Goal: Task Accomplishment & Management: Manage account settings

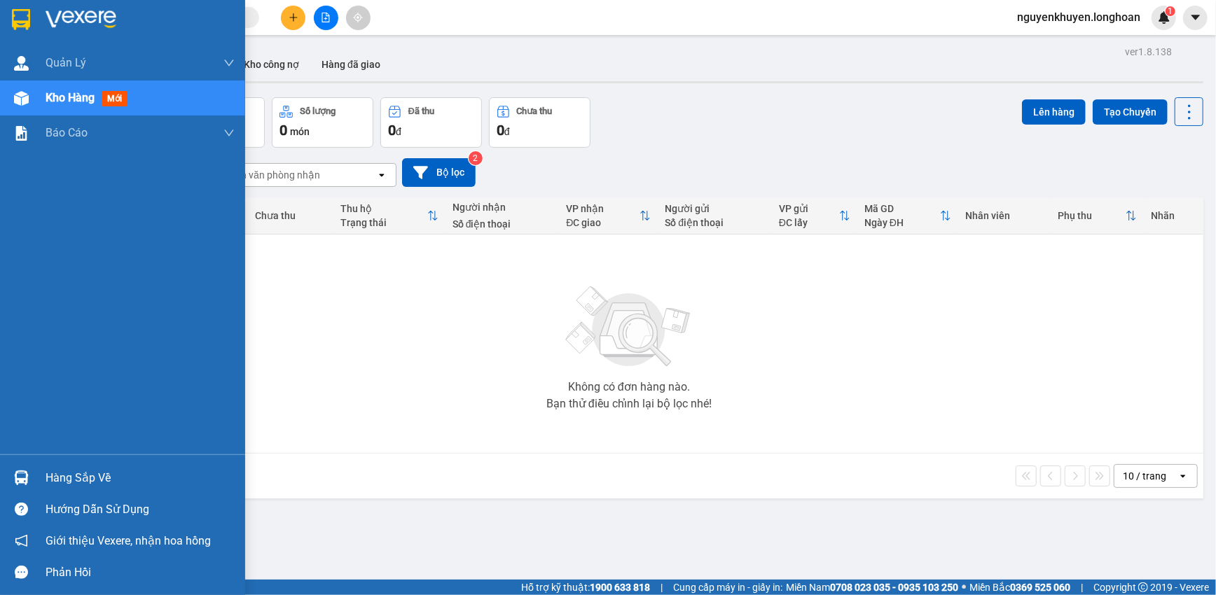
click at [92, 477] on div "Hàng sắp về" at bounding box center [140, 478] width 189 height 21
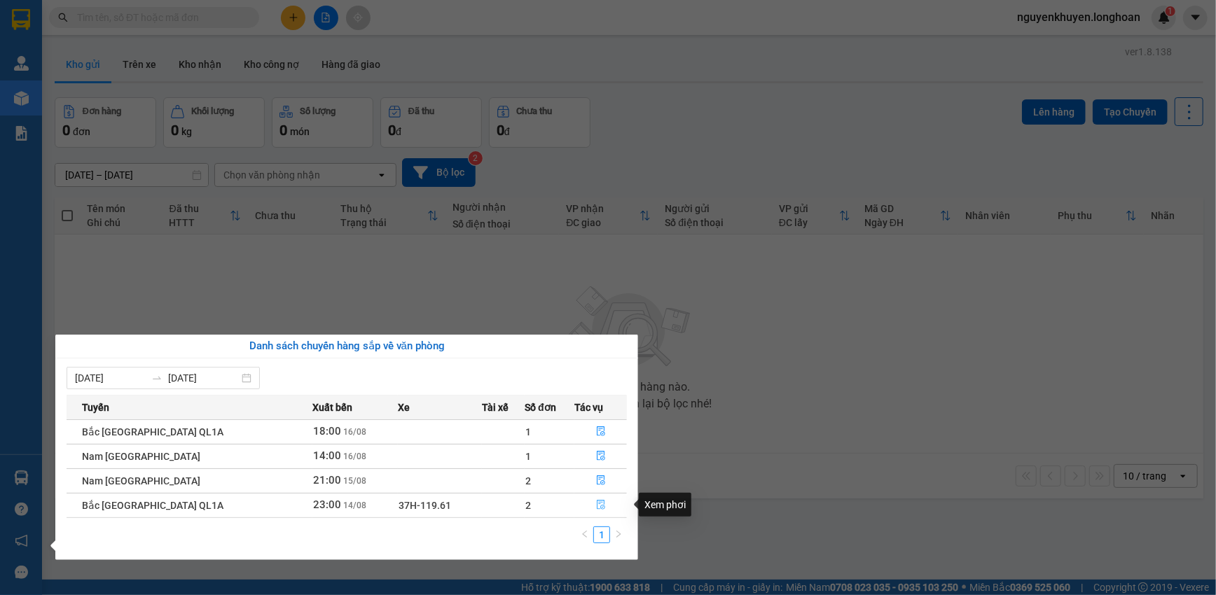
click at [597, 508] on icon "file-done" at bounding box center [601, 505] width 10 height 10
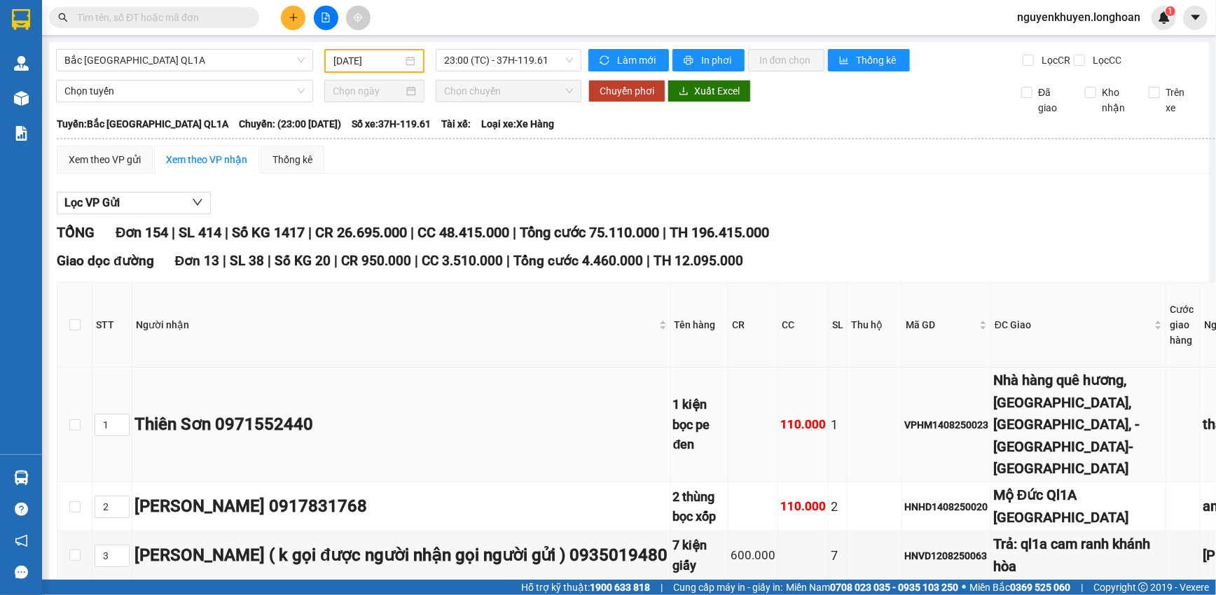
type input "[DATE]"
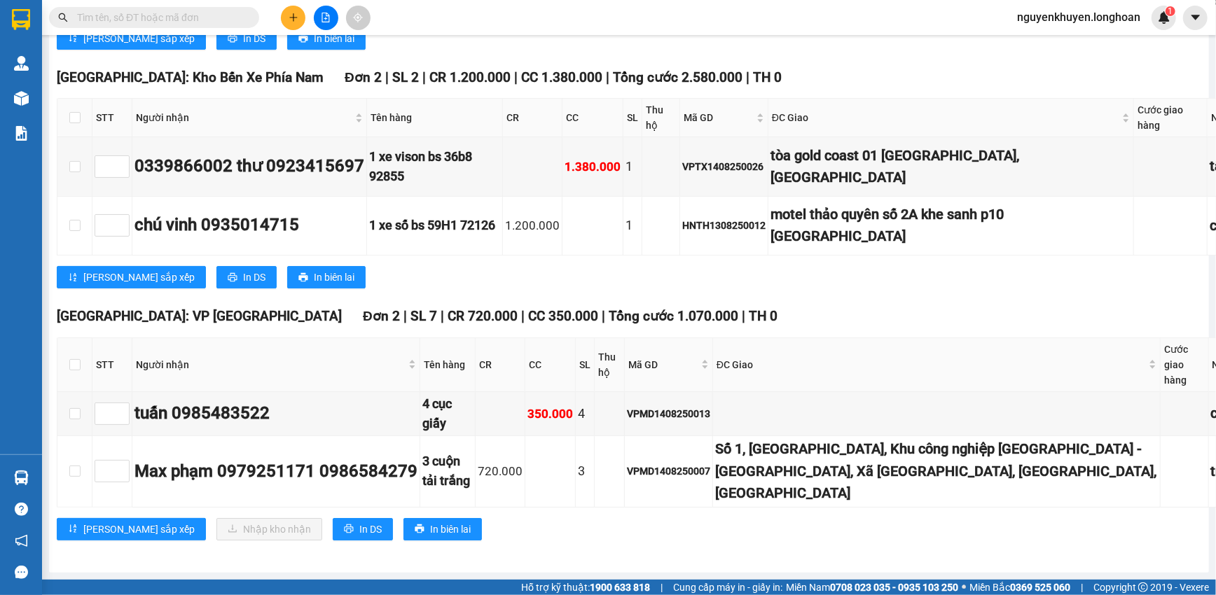
scroll to position [14092, 0]
click at [359, 522] on span "In DS" at bounding box center [370, 529] width 22 height 15
click at [71, 359] on input "checkbox" at bounding box center [74, 364] width 11 height 11
checkbox input "true"
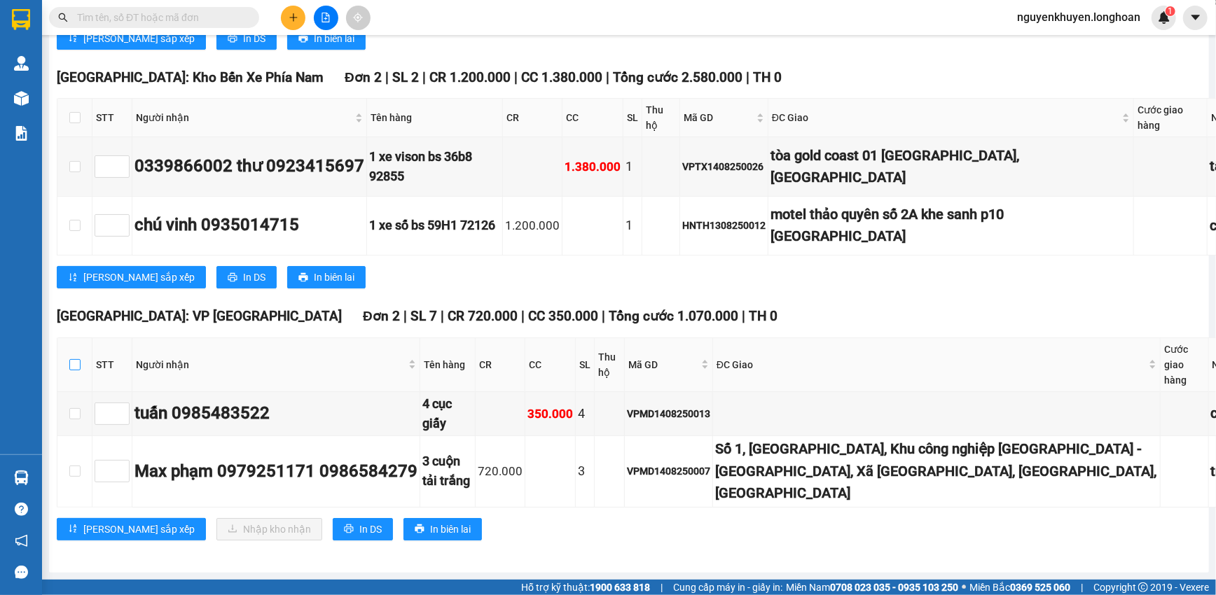
checkbox input "true"
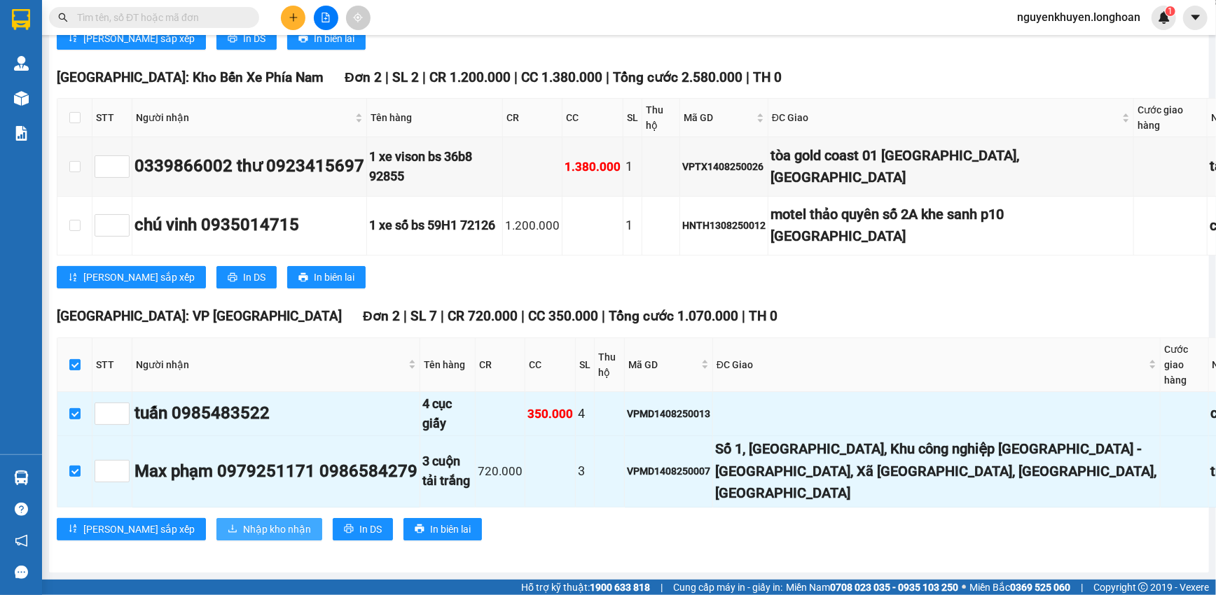
click at [243, 522] on span "Nhập kho nhận" at bounding box center [277, 529] width 68 height 15
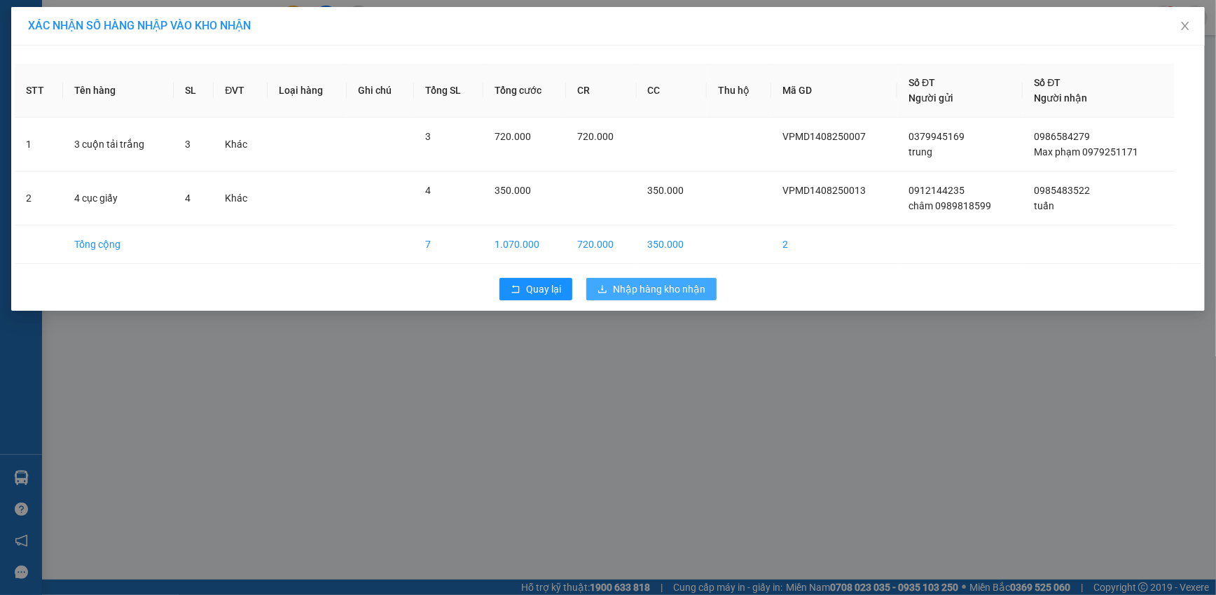
click at [667, 287] on span "Nhập hàng kho nhận" at bounding box center [659, 288] width 92 height 15
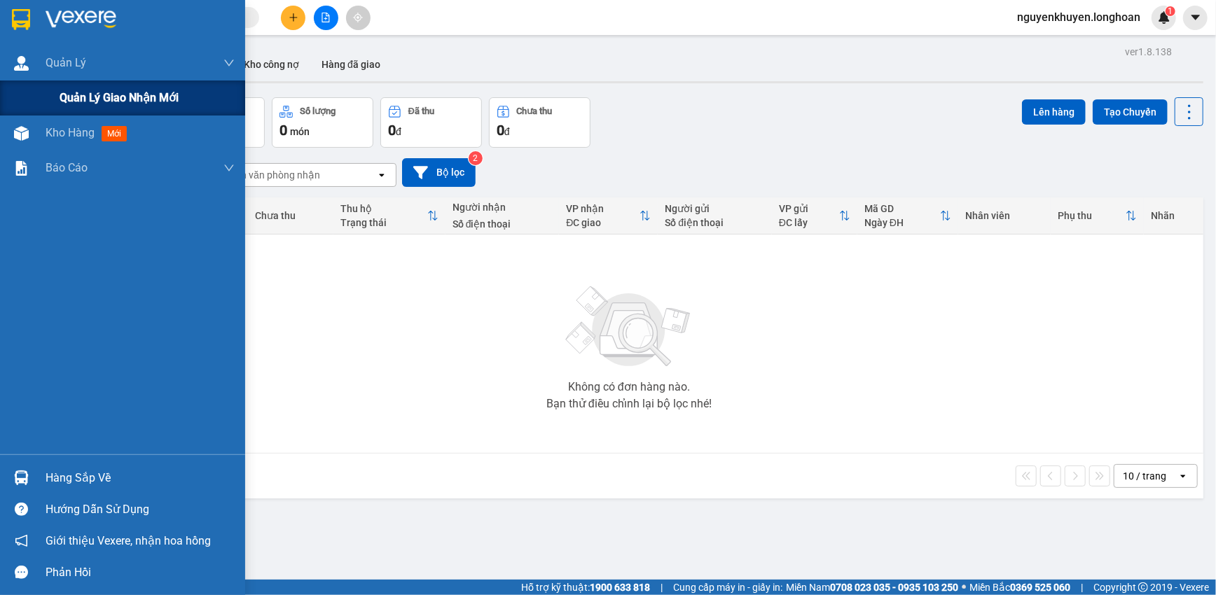
click at [93, 99] on span "Quản lý giao nhận mới" at bounding box center [119, 98] width 119 height 18
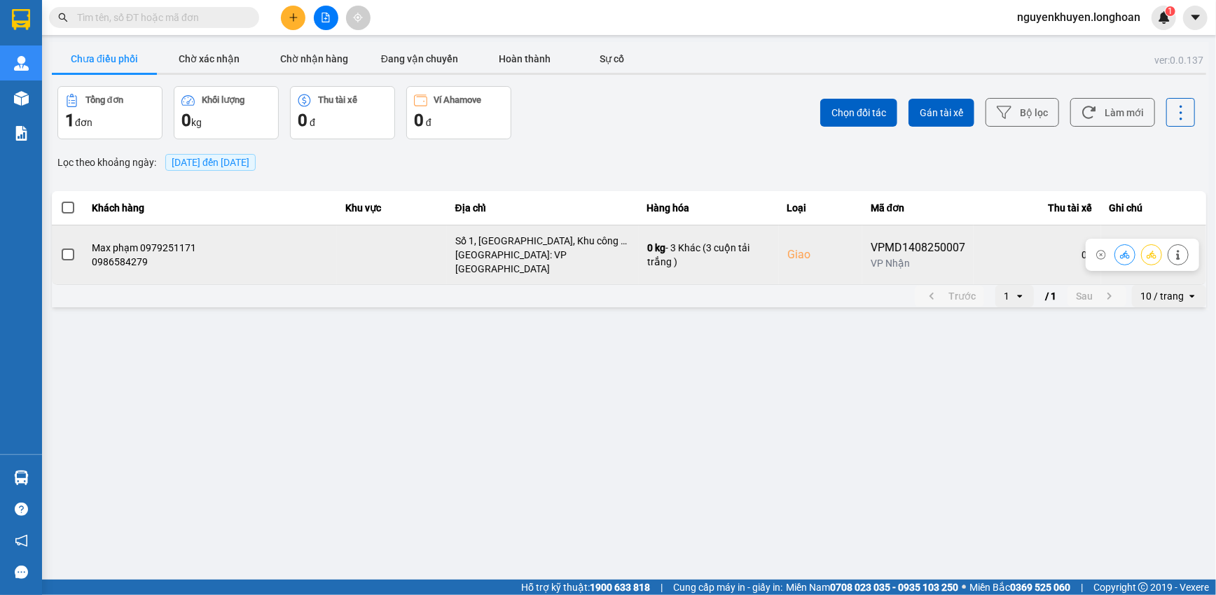
click at [67, 252] on span at bounding box center [68, 255] width 13 height 13
click at [60, 247] on input "checkbox" at bounding box center [60, 247] width 0 height 0
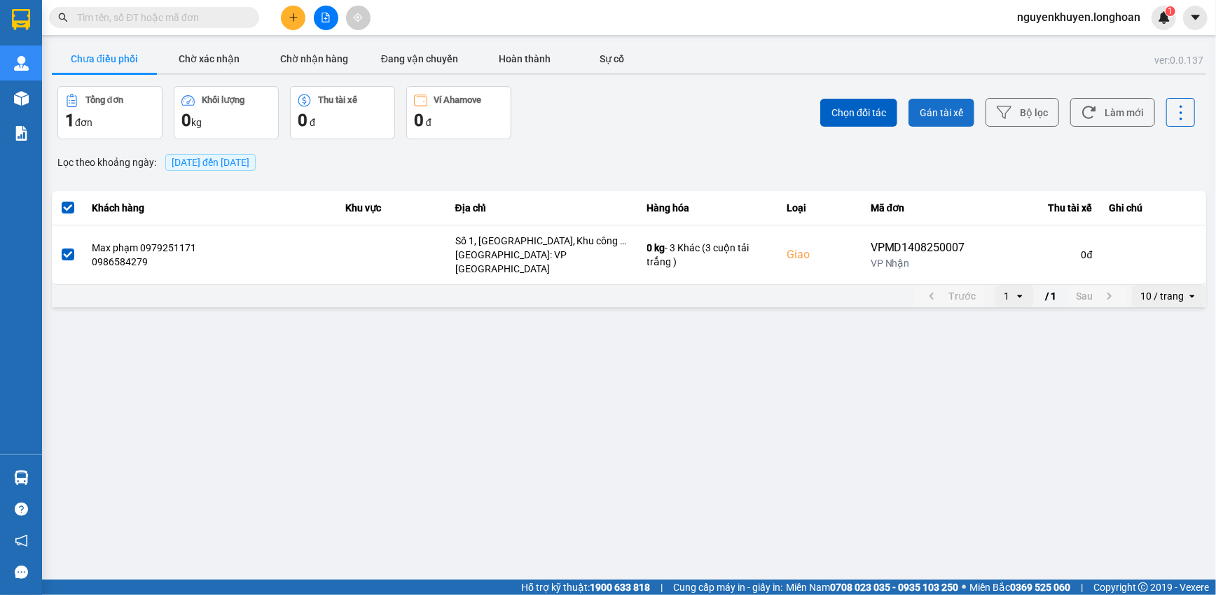
click at [936, 112] on span "Gán tài xế" at bounding box center [940, 113] width 43 height 14
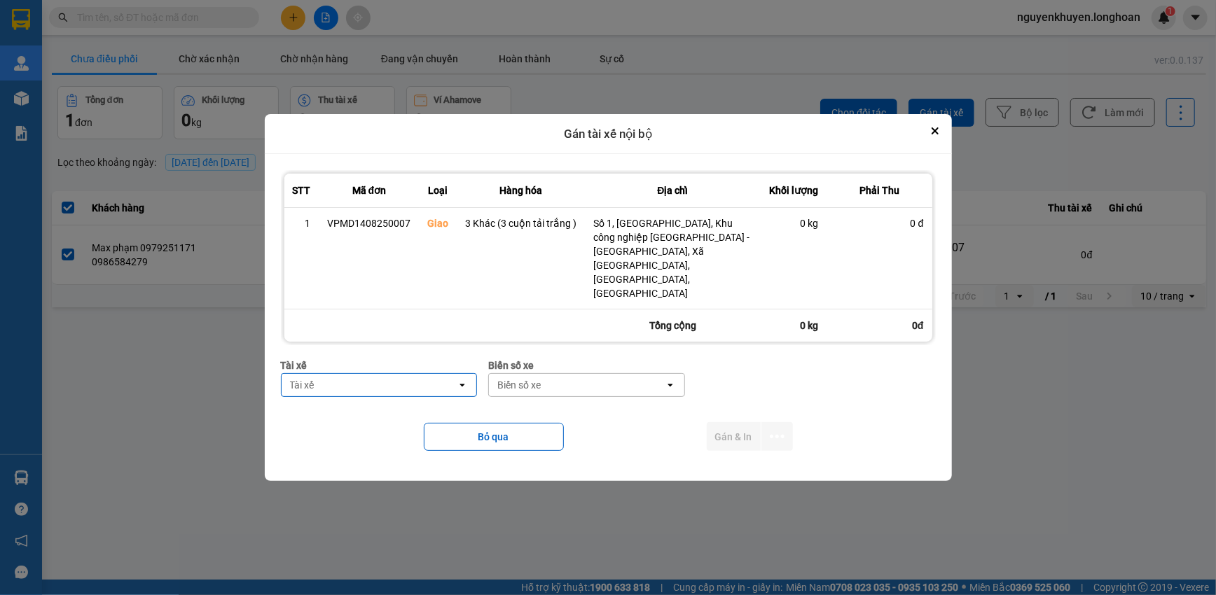
click at [356, 374] on div "Tài xế" at bounding box center [369, 385] width 176 height 22
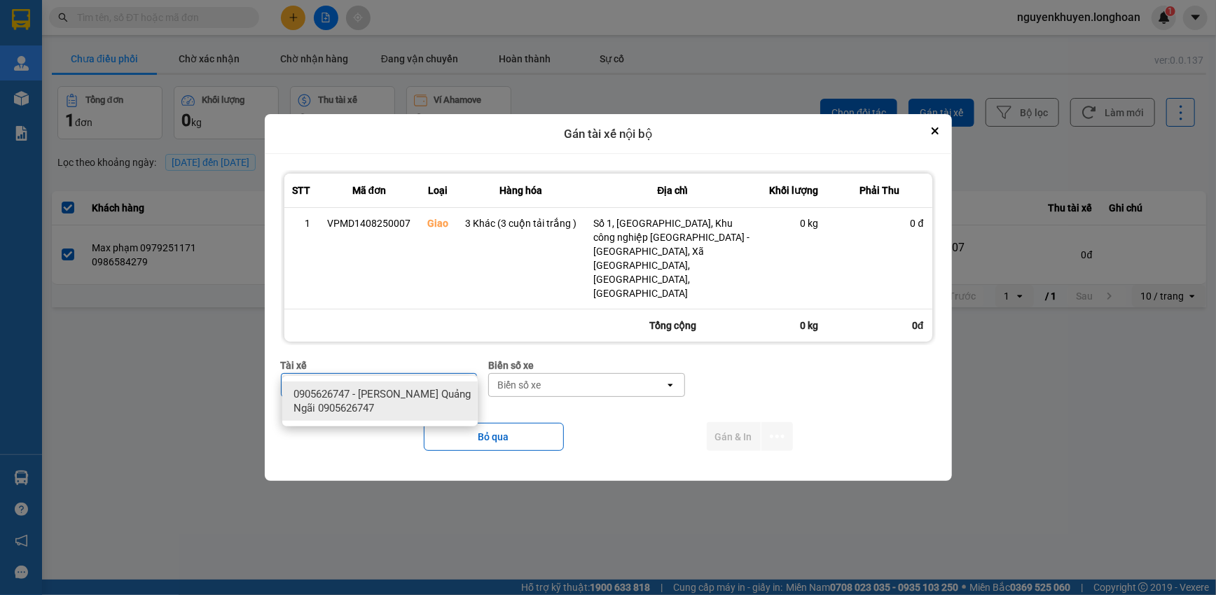
type input "khuy"
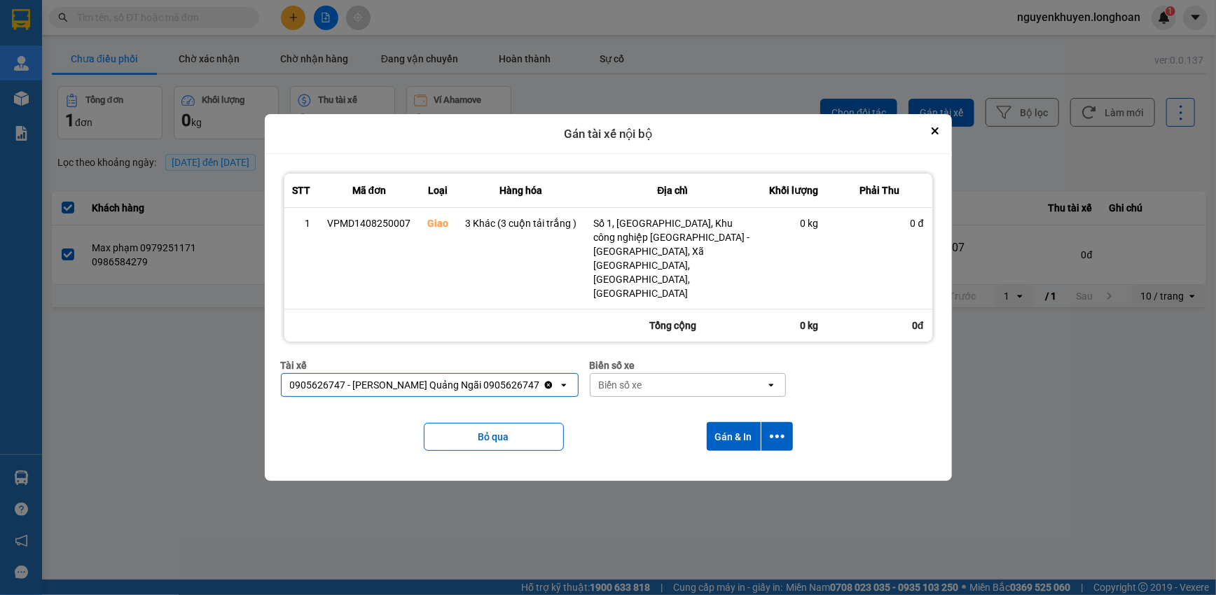
click at [629, 378] on div "Biển số xe" at bounding box center [620, 385] width 43 height 14
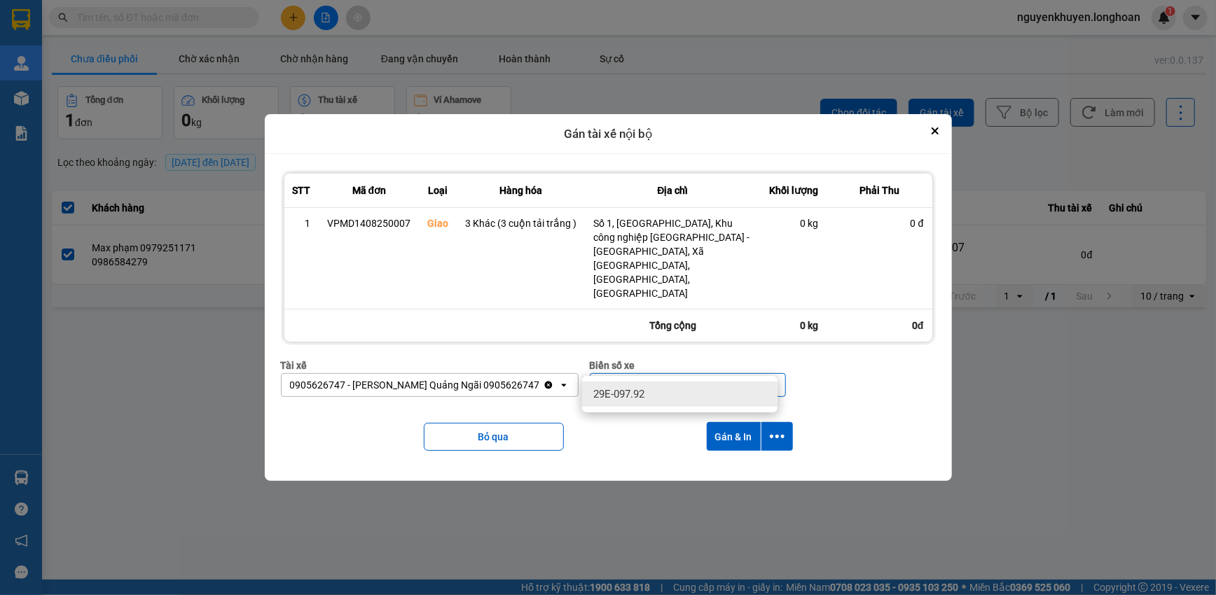
type input "92"
click at [674, 399] on div "29E-097.92" at bounding box center [679, 394] width 195 height 25
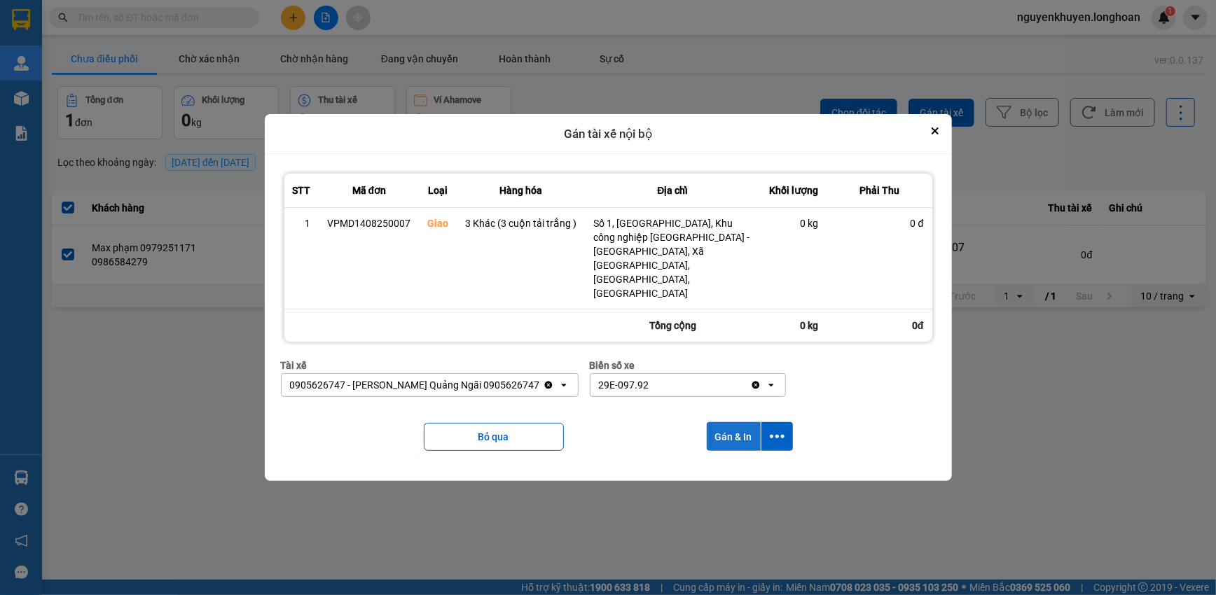
click at [730, 422] on button "Gán & In" at bounding box center [734, 436] width 54 height 29
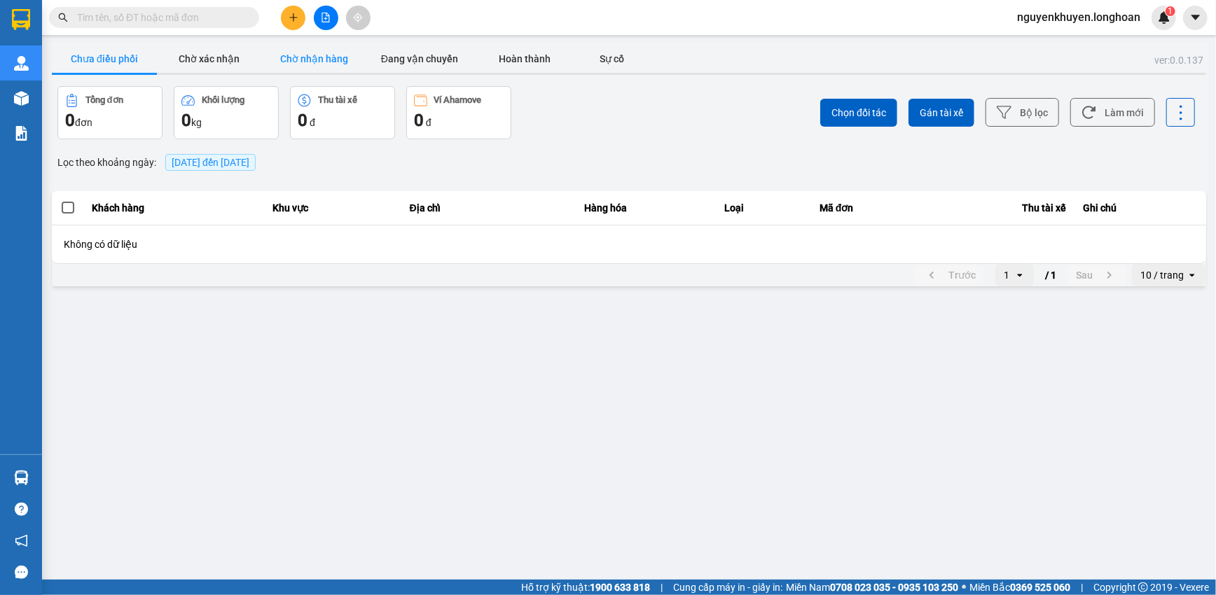
click at [304, 55] on button "Chờ nhận hàng" at bounding box center [314, 59] width 105 height 28
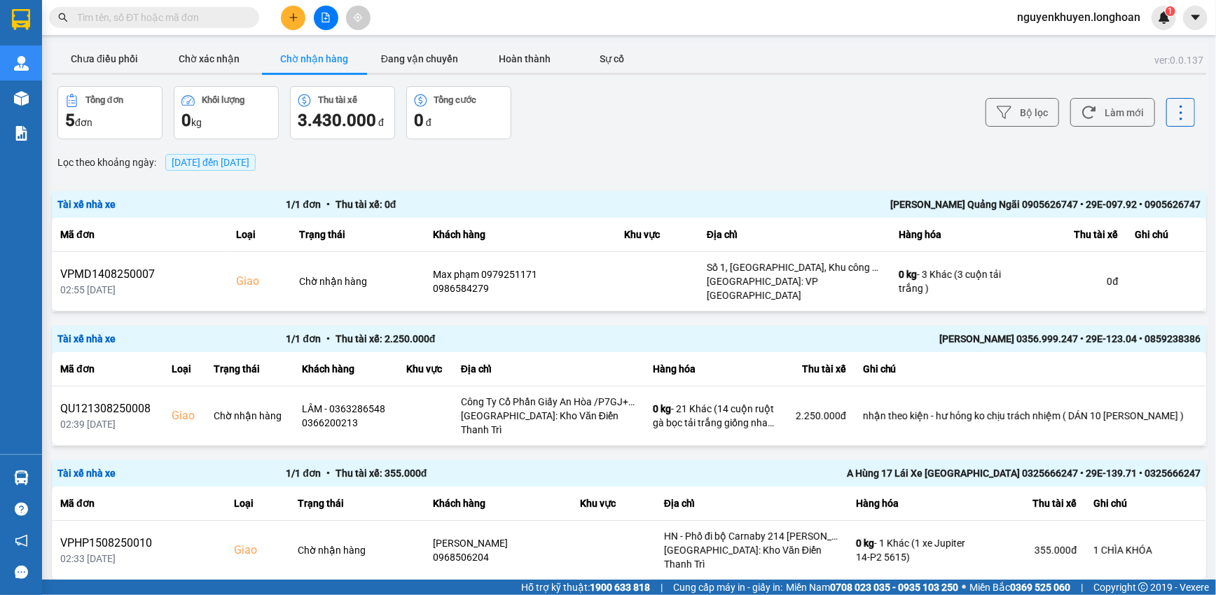
click at [249, 162] on span "[DATE] đến [DATE]" at bounding box center [211, 162] width 78 height 11
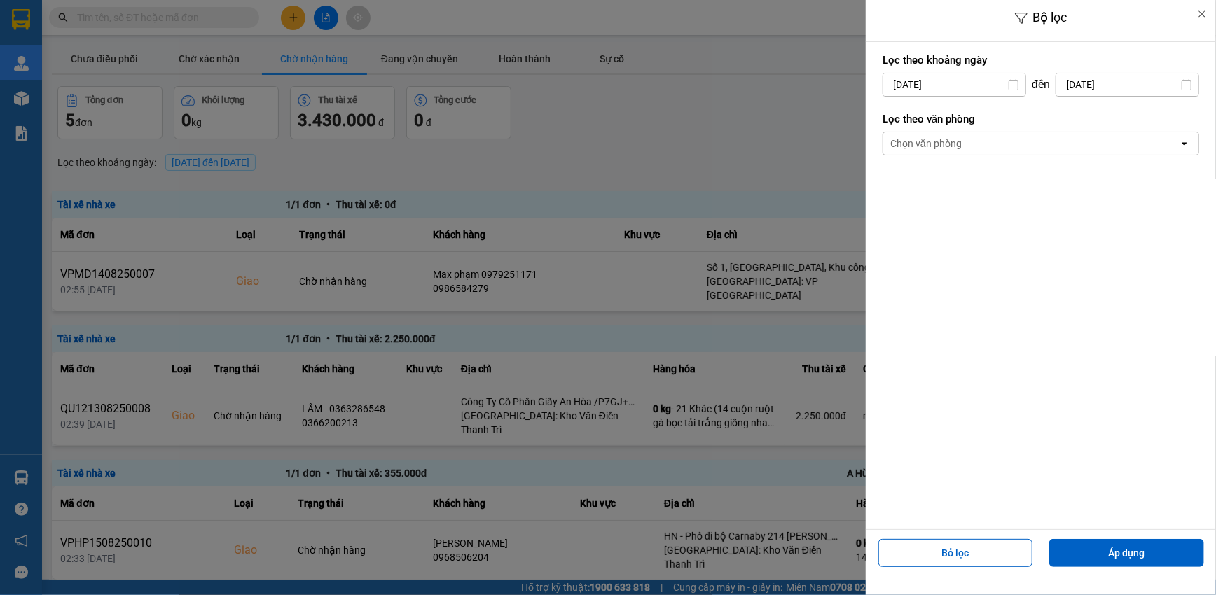
click at [1036, 142] on div "Chọn văn phòng" at bounding box center [1030, 143] width 295 height 22
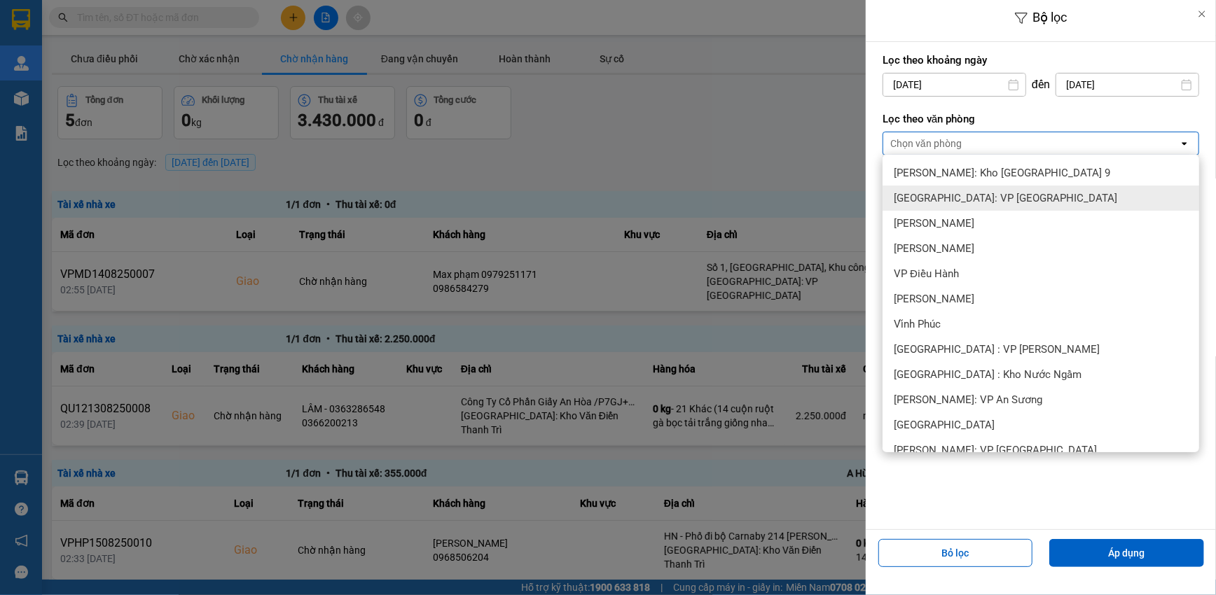
click at [996, 207] on div "[GEOGRAPHIC_DATA]: VP [GEOGRAPHIC_DATA]" at bounding box center [1040, 198] width 316 height 25
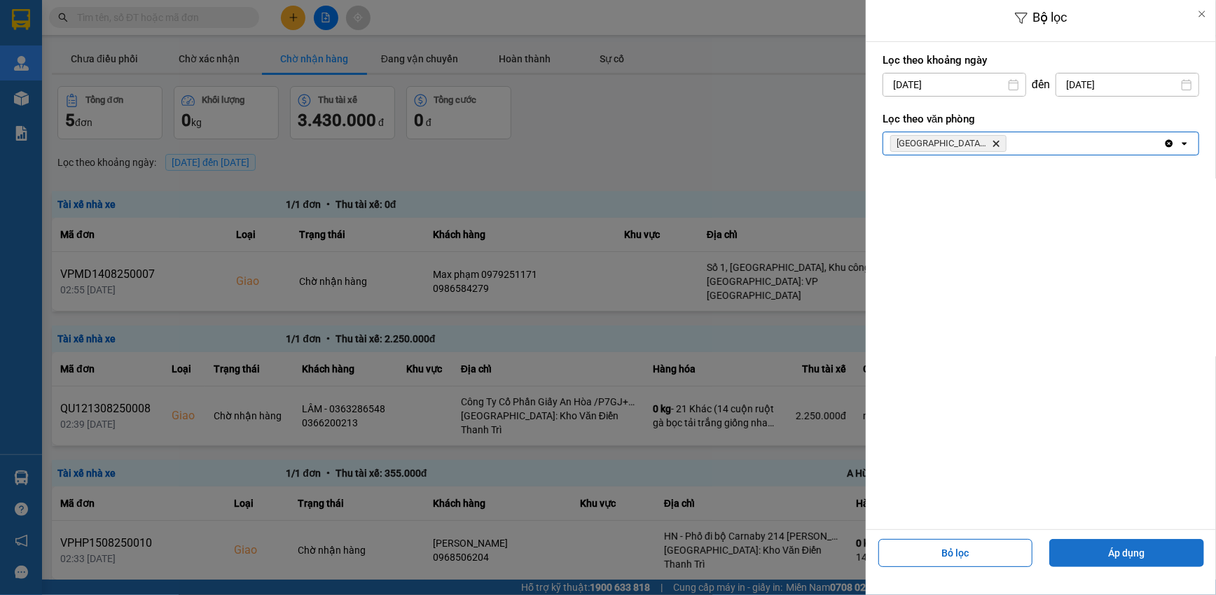
click at [1120, 555] on button "Áp dụng" at bounding box center [1126, 553] width 155 height 28
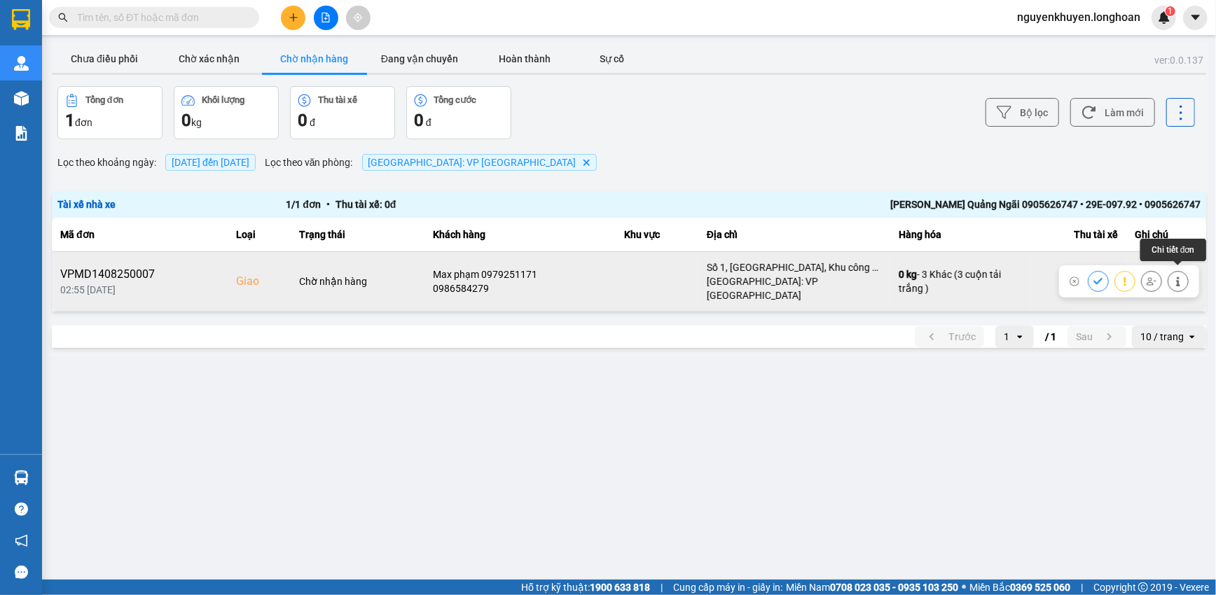
click at [1176, 277] on icon at bounding box center [1178, 282] width 10 height 10
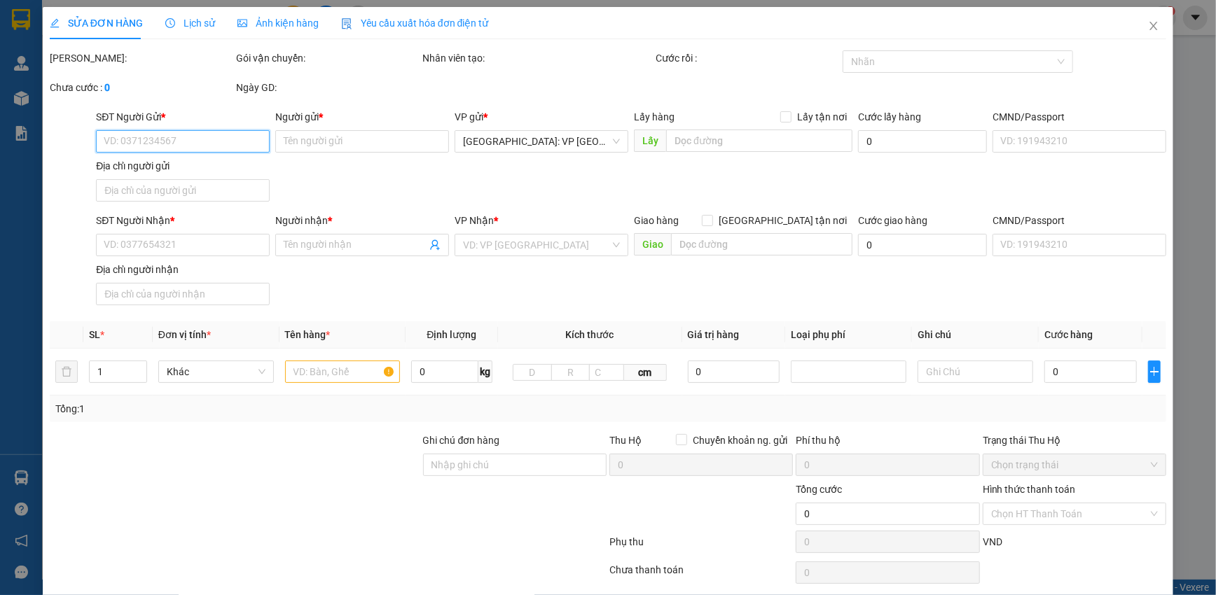
type input "0379945169"
type input "trung"
type input "0986584279"
type input "Max phạm 0979251171"
checkbox input "true"
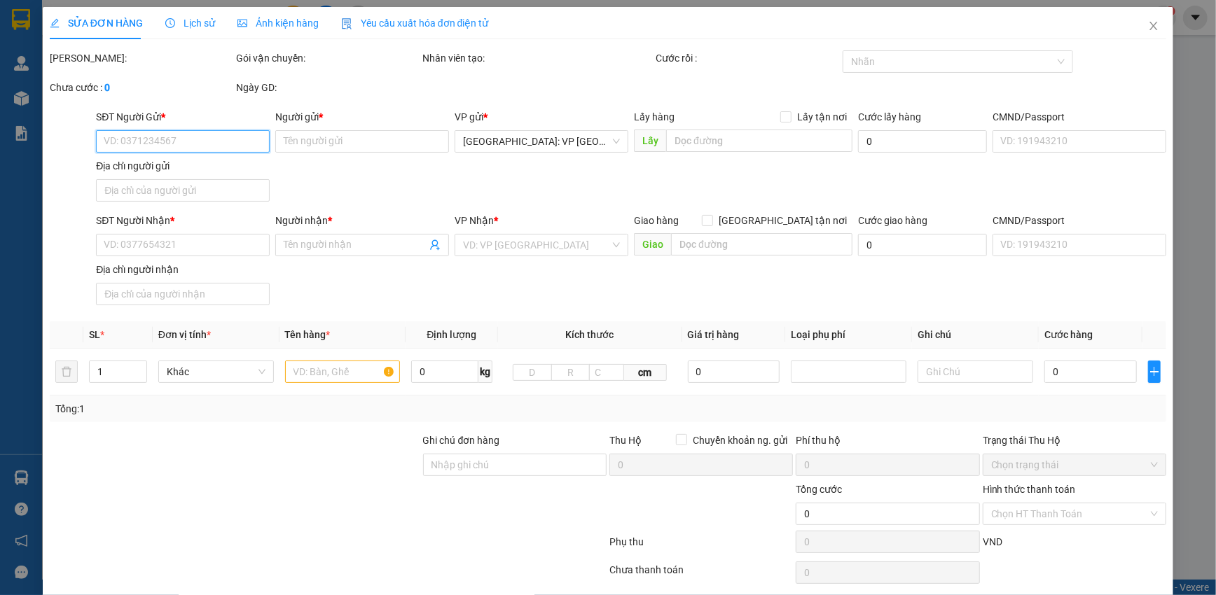
type input "Số 1, [GEOGRAPHIC_DATA], Khu công nghiệp [GEOGRAPHIC_DATA] - [GEOGRAPHIC_DATA],…"
type input "720.000"
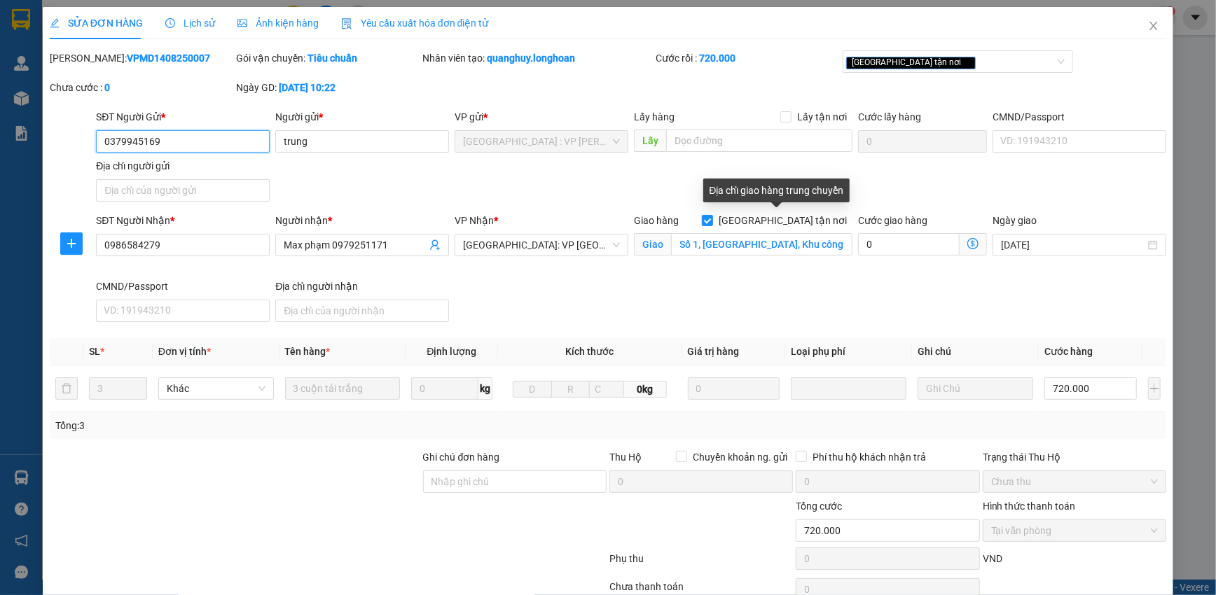
scroll to position [67, 0]
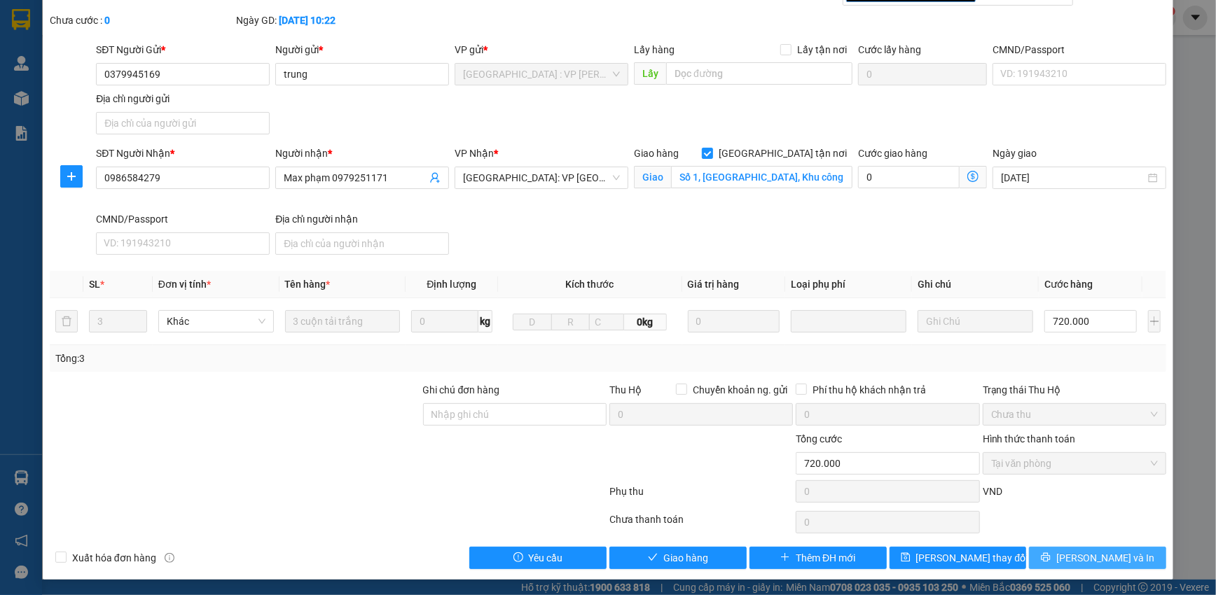
click at [1113, 558] on span "[PERSON_NAME] và In" at bounding box center [1105, 557] width 98 height 15
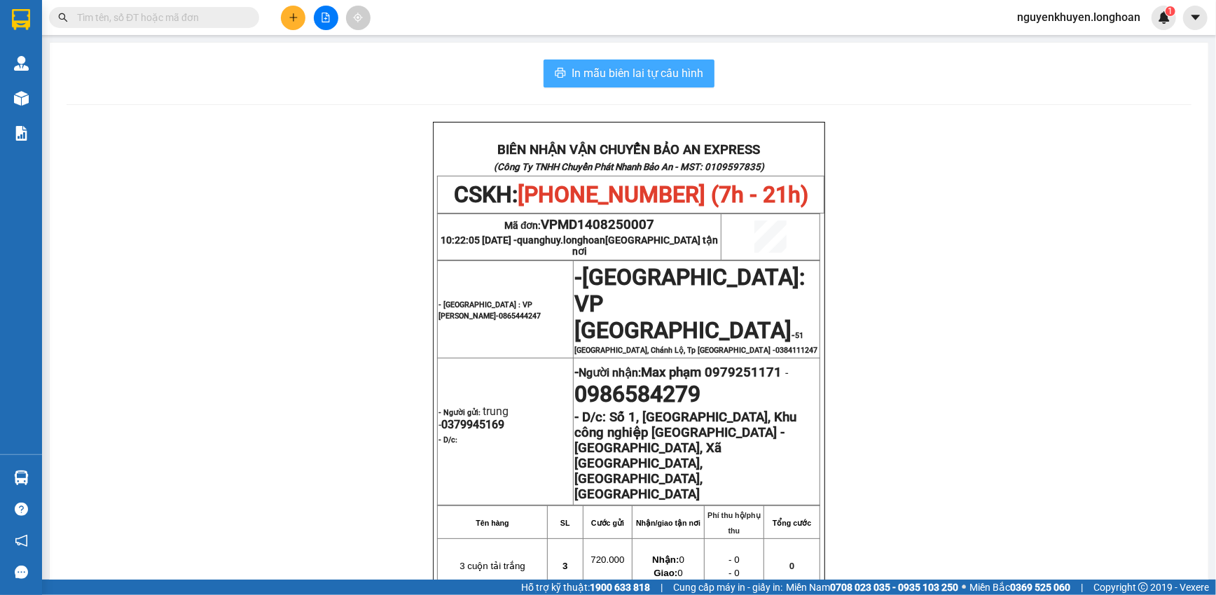
click at [657, 71] on span "In mẫu biên lai tự cấu hình" at bounding box center [637, 73] width 132 height 18
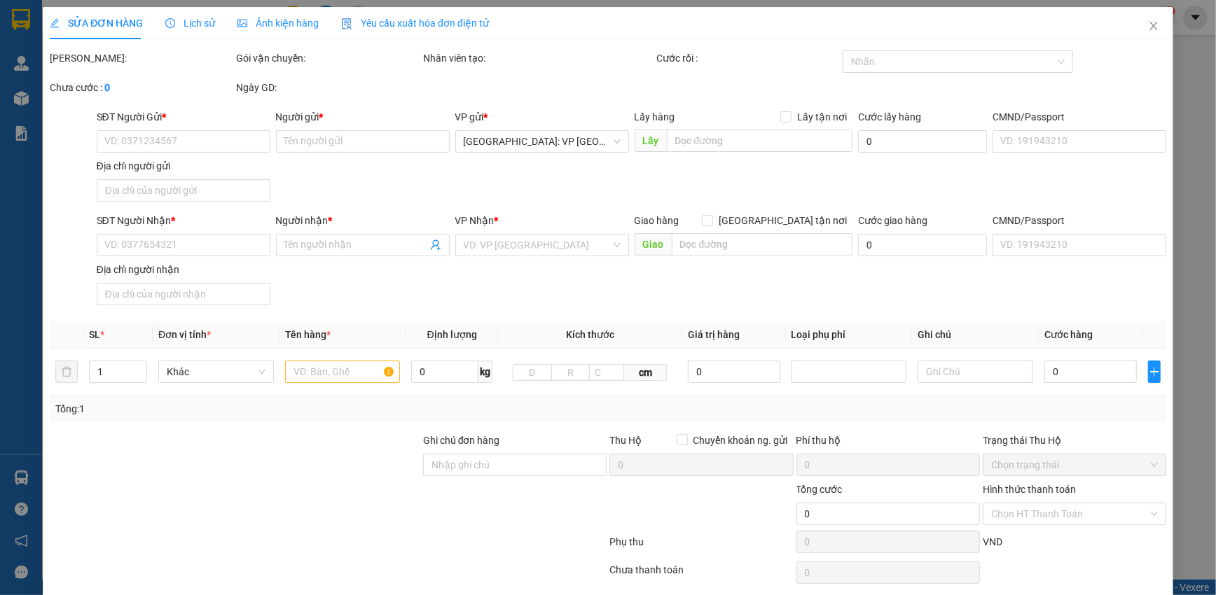
type input "0379945169"
type input "trung"
type input "0986584279"
type input "Max phạm 0979251171"
checkbox input "true"
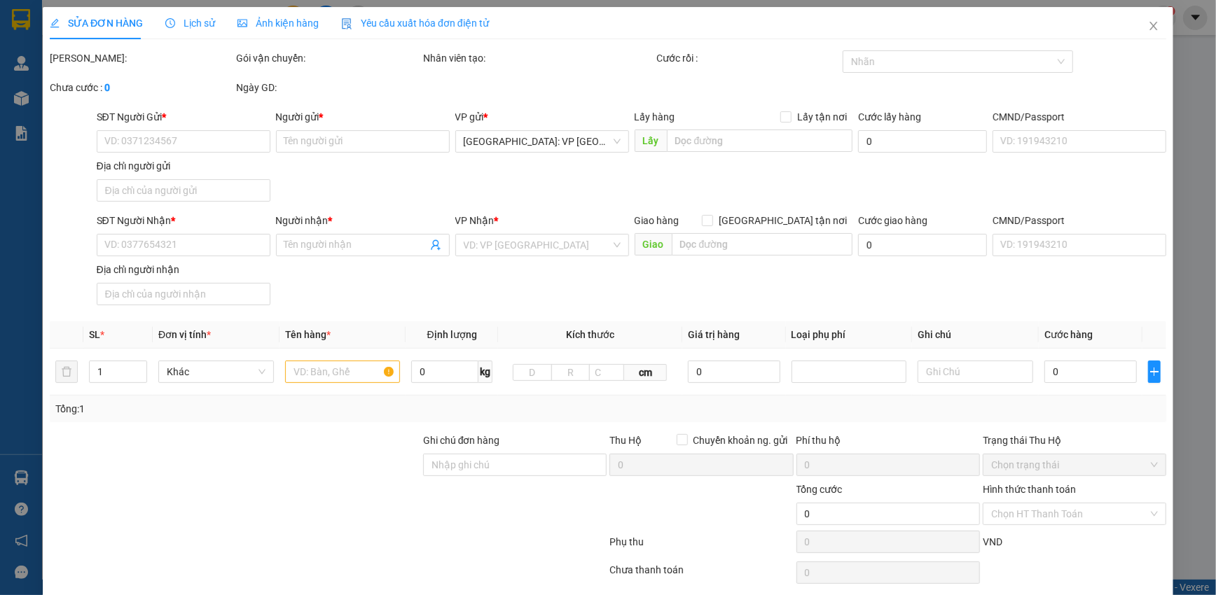
type input "Số 1, [GEOGRAPHIC_DATA], Khu công nghiệp [GEOGRAPHIC_DATA] - [GEOGRAPHIC_DATA],…"
type input "720.000"
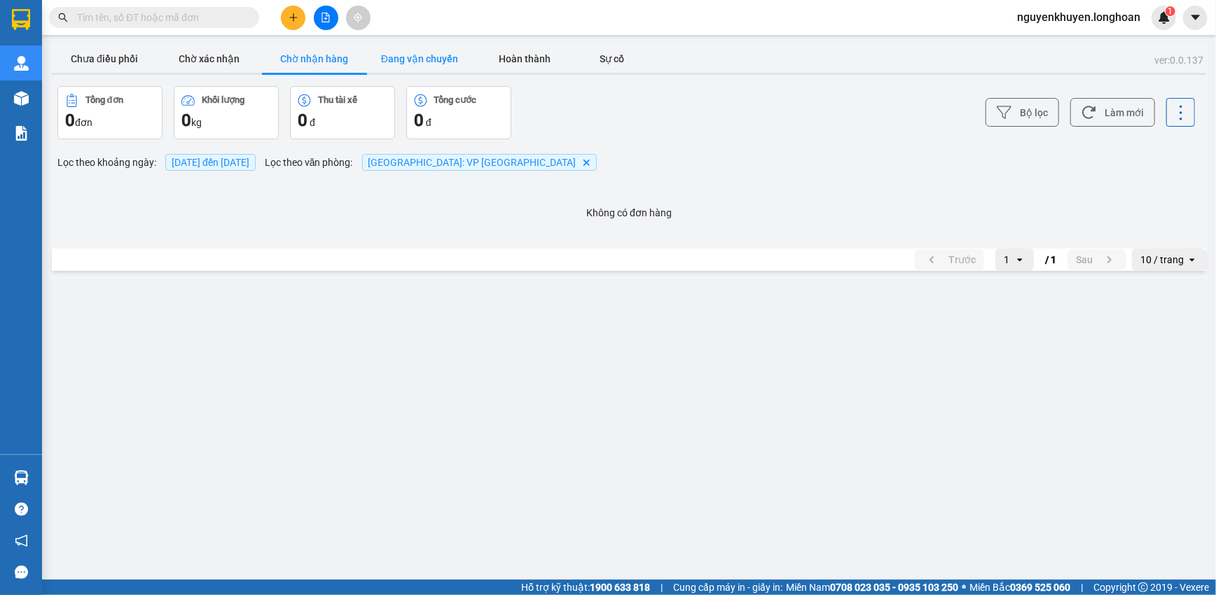
click at [436, 58] on button "Đang vận chuyển" at bounding box center [419, 59] width 105 height 28
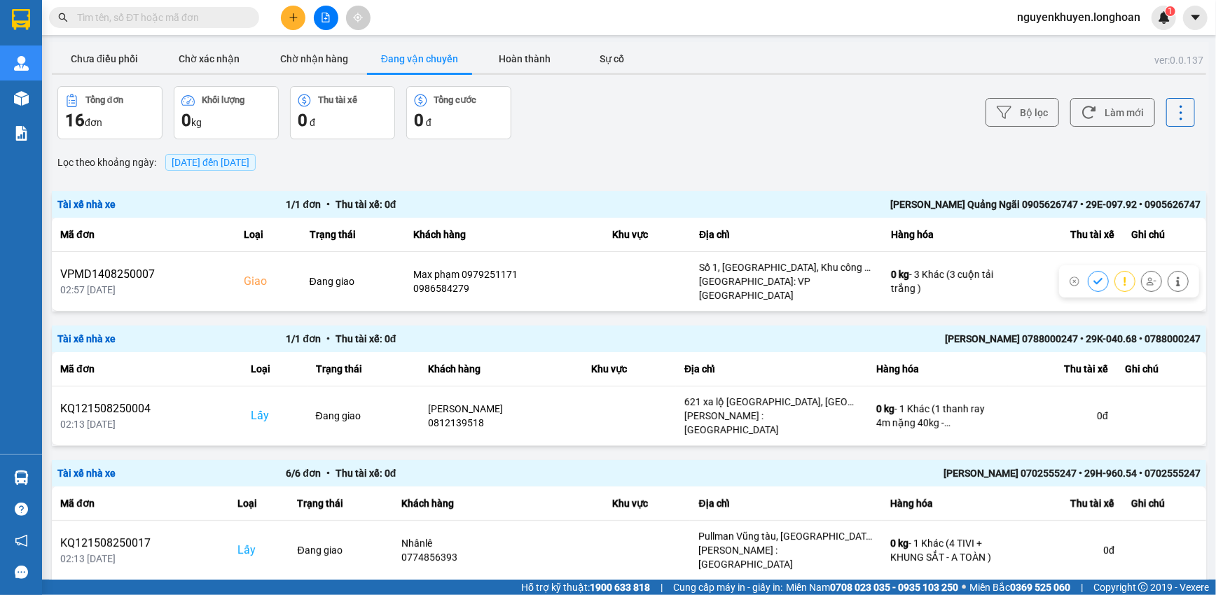
click at [249, 163] on span "[DATE] đến [DATE]" at bounding box center [211, 162] width 78 height 11
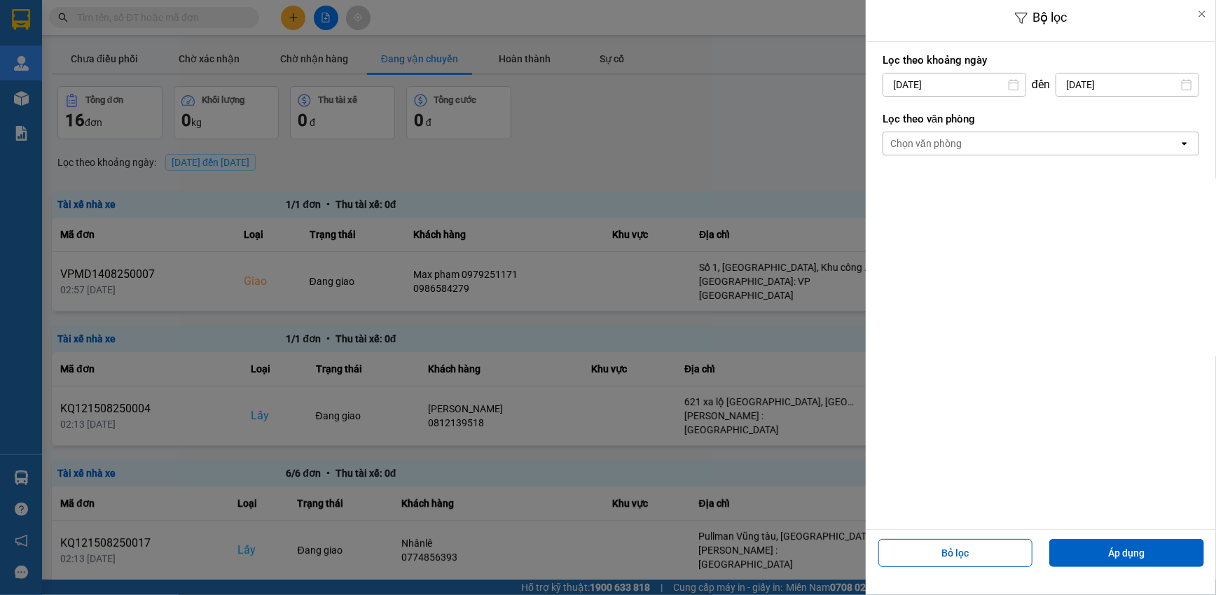
click at [1022, 141] on div "Chọn văn phòng" at bounding box center [1030, 143] width 295 height 22
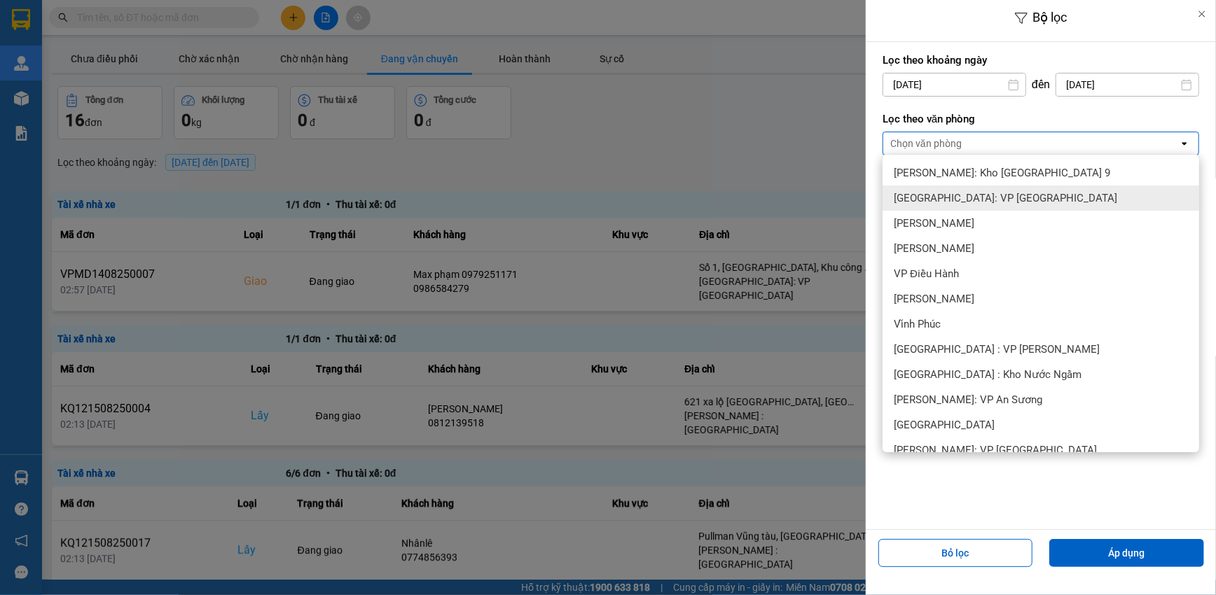
click at [1008, 200] on span "[GEOGRAPHIC_DATA]: VP [GEOGRAPHIC_DATA]" at bounding box center [1004, 198] width 223 height 14
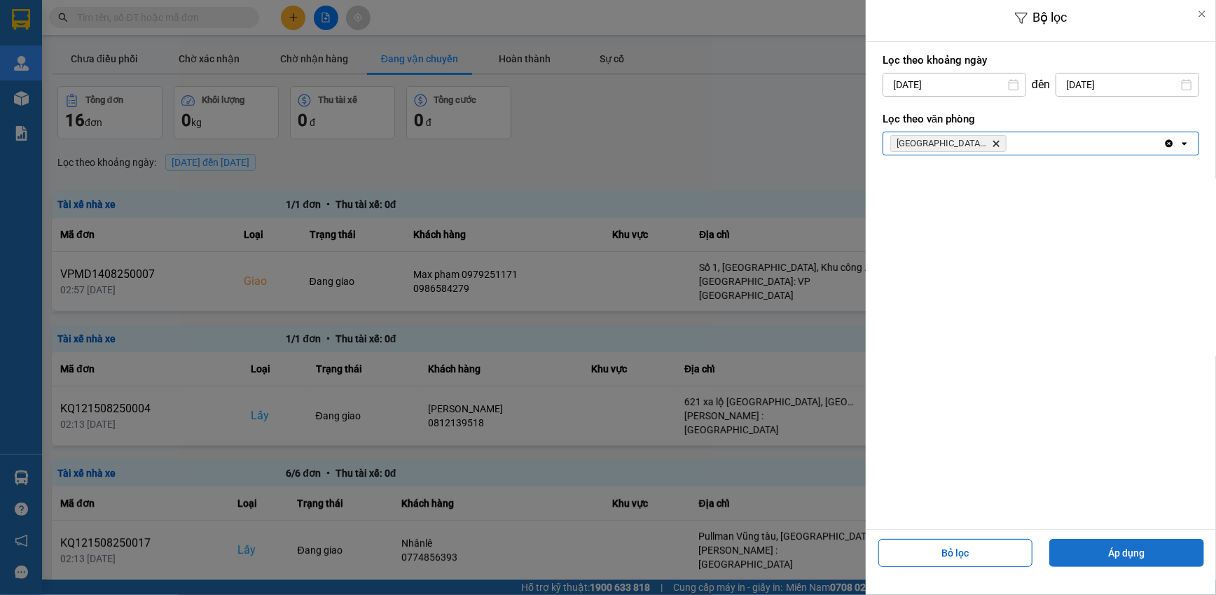
click at [1141, 550] on button "Áp dụng" at bounding box center [1126, 553] width 155 height 28
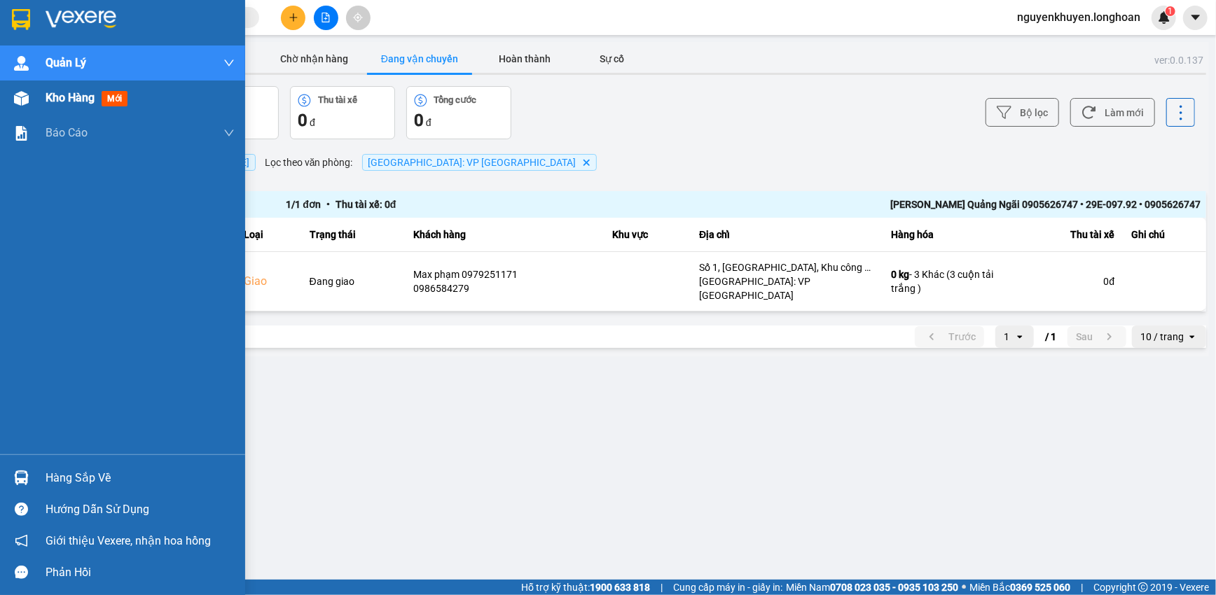
click at [80, 106] on div "Kho hàng mới" at bounding box center [90, 98] width 88 height 18
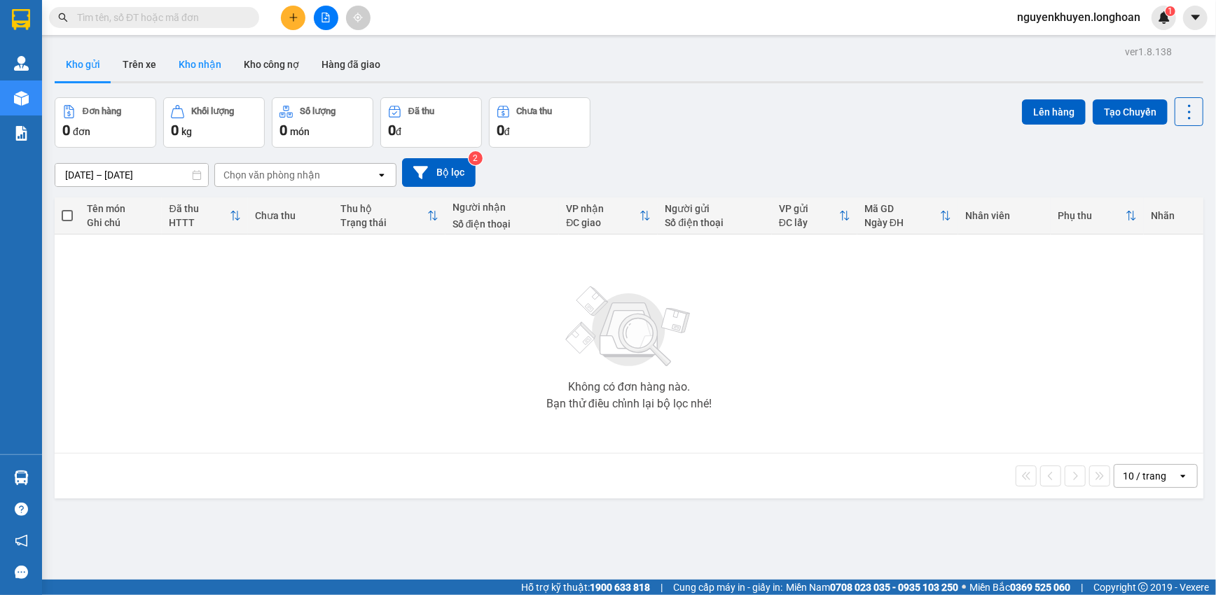
click at [186, 66] on button "Kho nhận" at bounding box center [199, 65] width 65 height 34
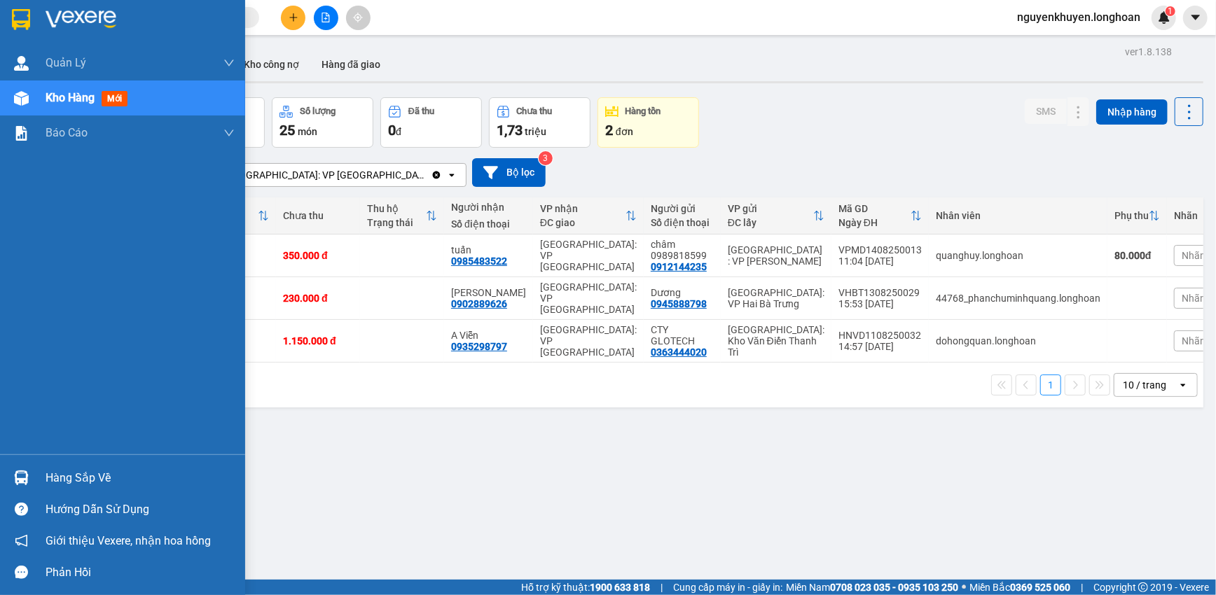
click at [62, 476] on div "Hàng sắp về" at bounding box center [140, 478] width 189 height 21
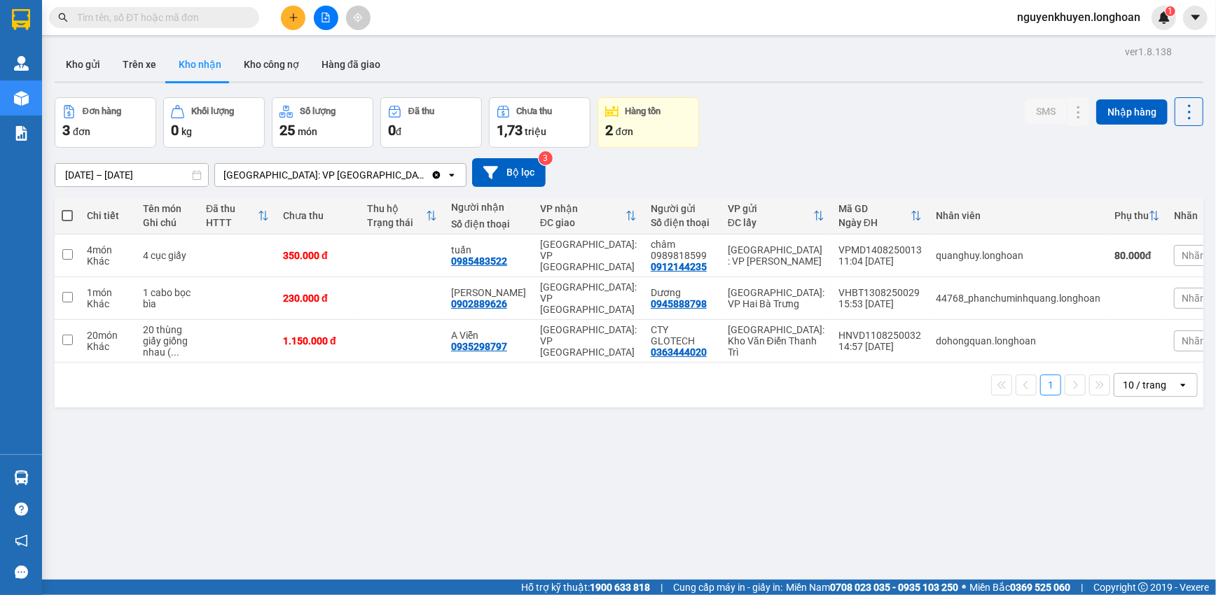
click at [802, 421] on section "Kết quả tìm kiếm ( 0 ) Bộ lọc No Data nguyenkhuyen.longhoan 1 Quản [PERSON_NAME…" at bounding box center [608, 297] width 1216 height 595
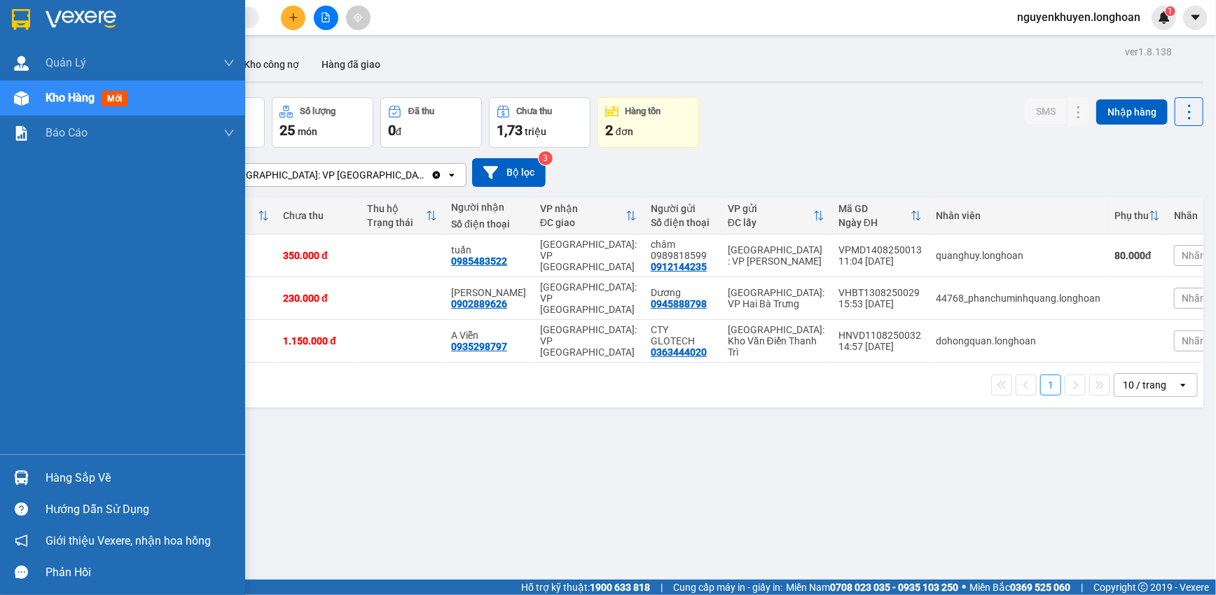
click at [90, 475] on div "Hàng sắp về" at bounding box center [140, 478] width 189 height 21
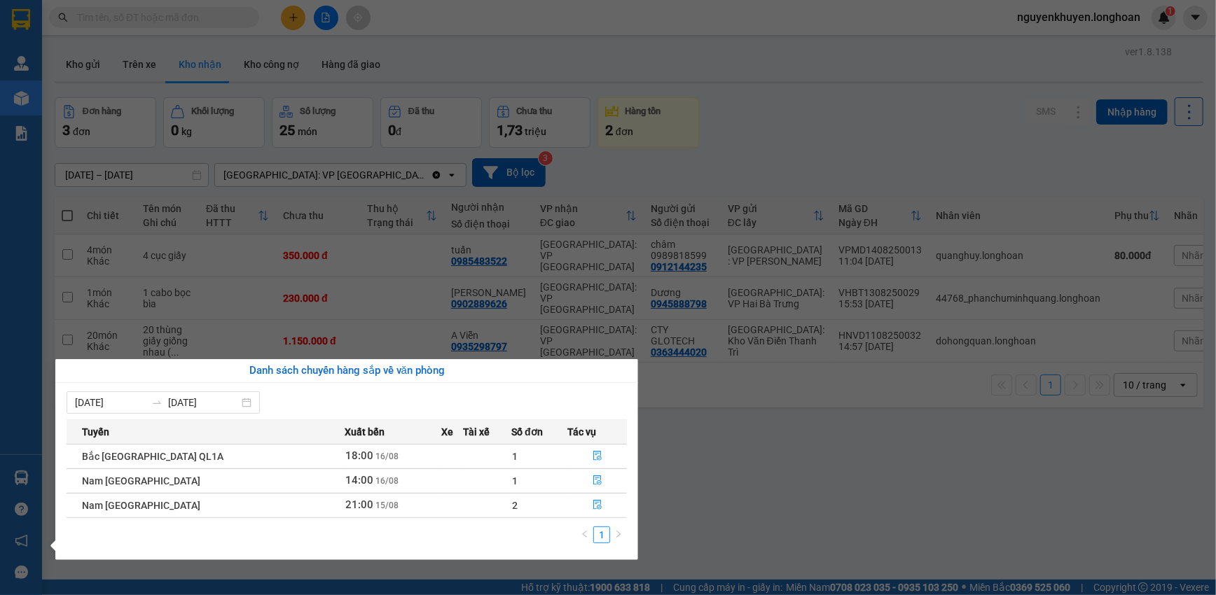
click at [877, 469] on section "Kết quả tìm kiếm ( 0 ) Bộ lọc No Data nguyenkhuyen.longhoan 1 Quản [PERSON_NAME…" at bounding box center [608, 297] width 1216 height 595
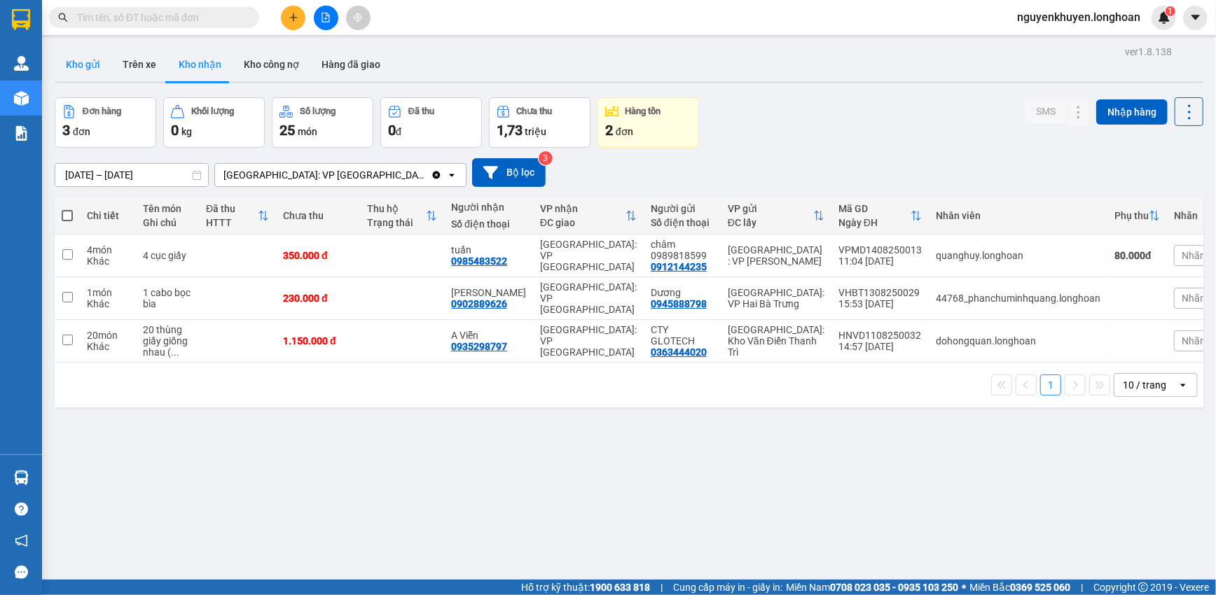
click at [95, 67] on button "Kho gửi" at bounding box center [83, 65] width 57 height 34
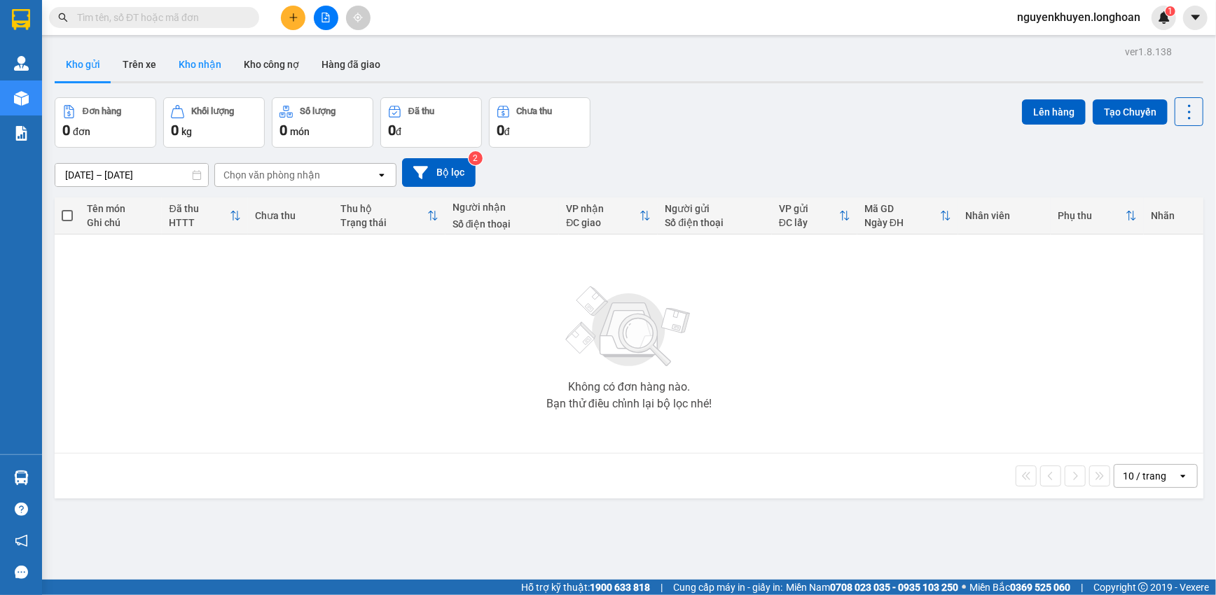
click at [196, 66] on button "Kho nhận" at bounding box center [199, 65] width 65 height 34
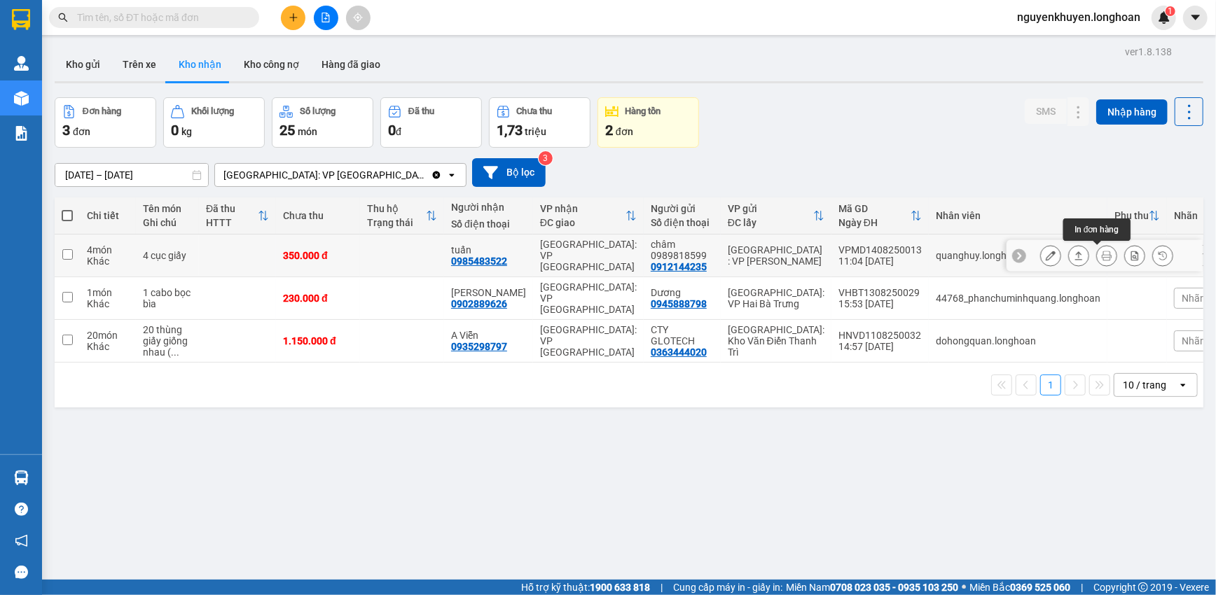
click at [1101, 256] on icon at bounding box center [1106, 256] width 10 height 10
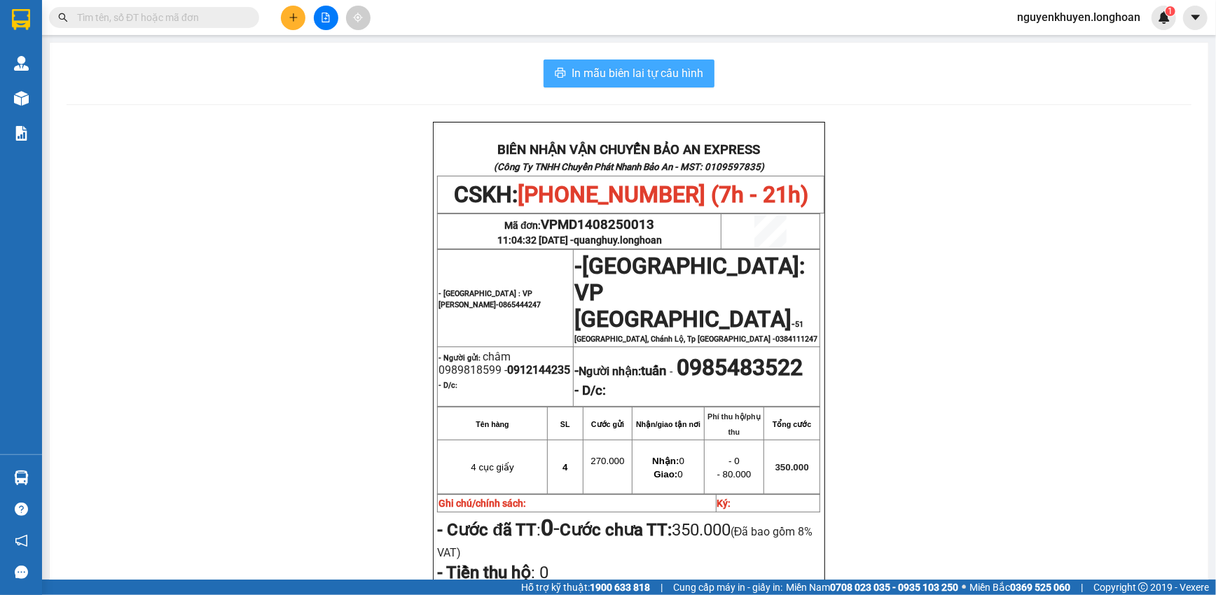
click at [611, 74] on span "In mẫu biên lai tự cấu hình" at bounding box center [637, 73] width 132 height 18
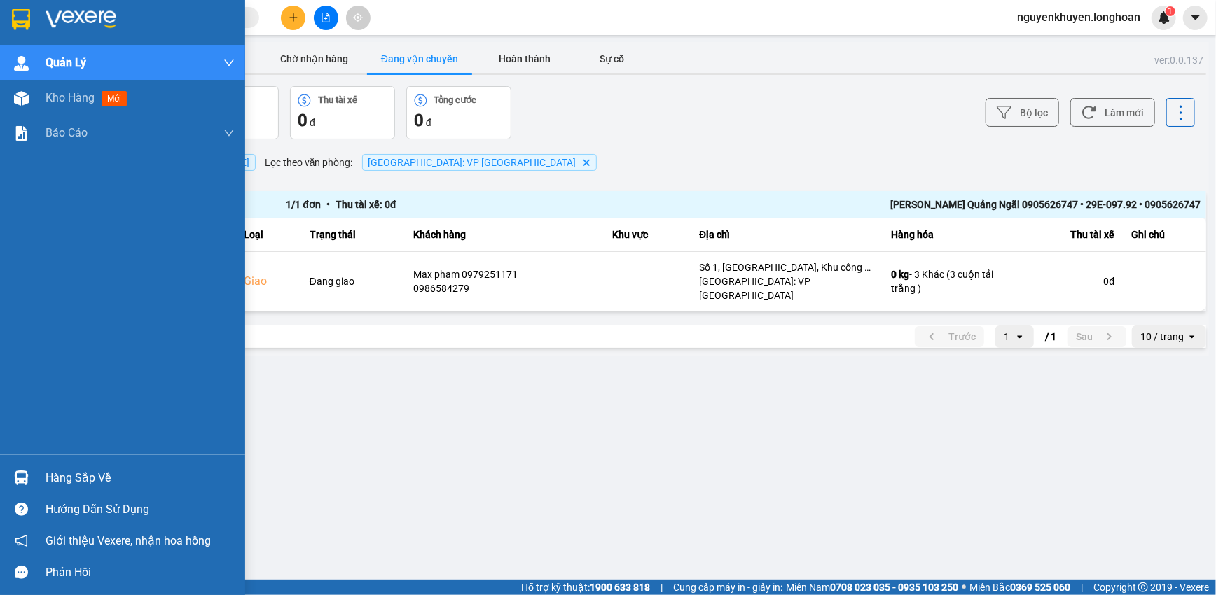
click at [20, 14] on img at bounding box center [21, 19] width 18 height 21
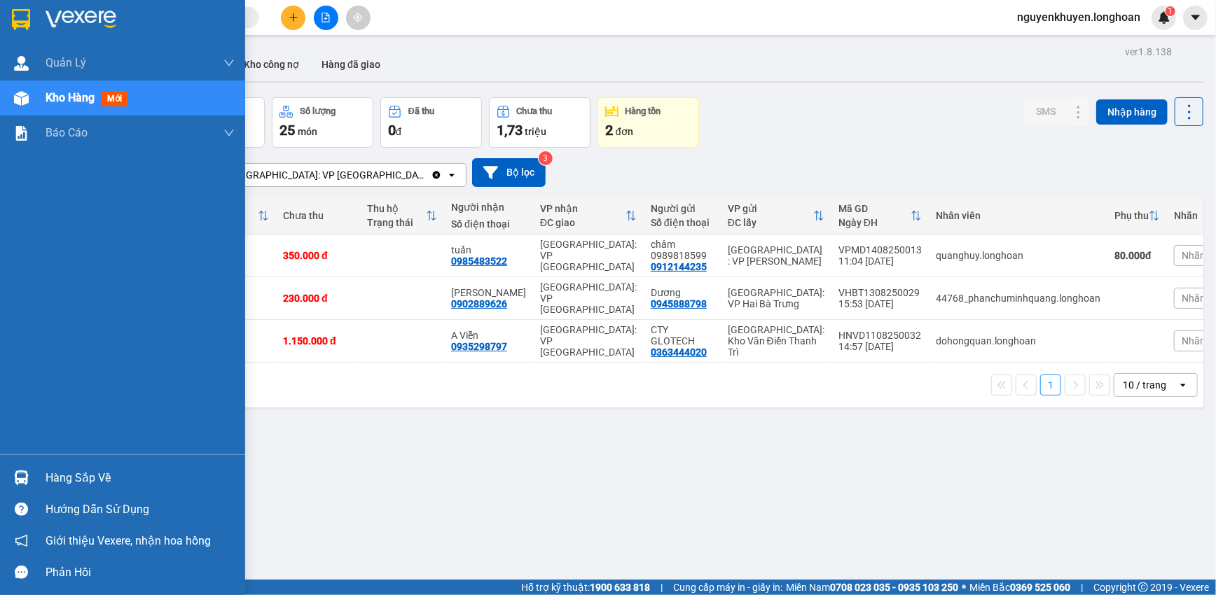
click at [25, 13] on img at bounding box center [21, 19] width 18 height 21
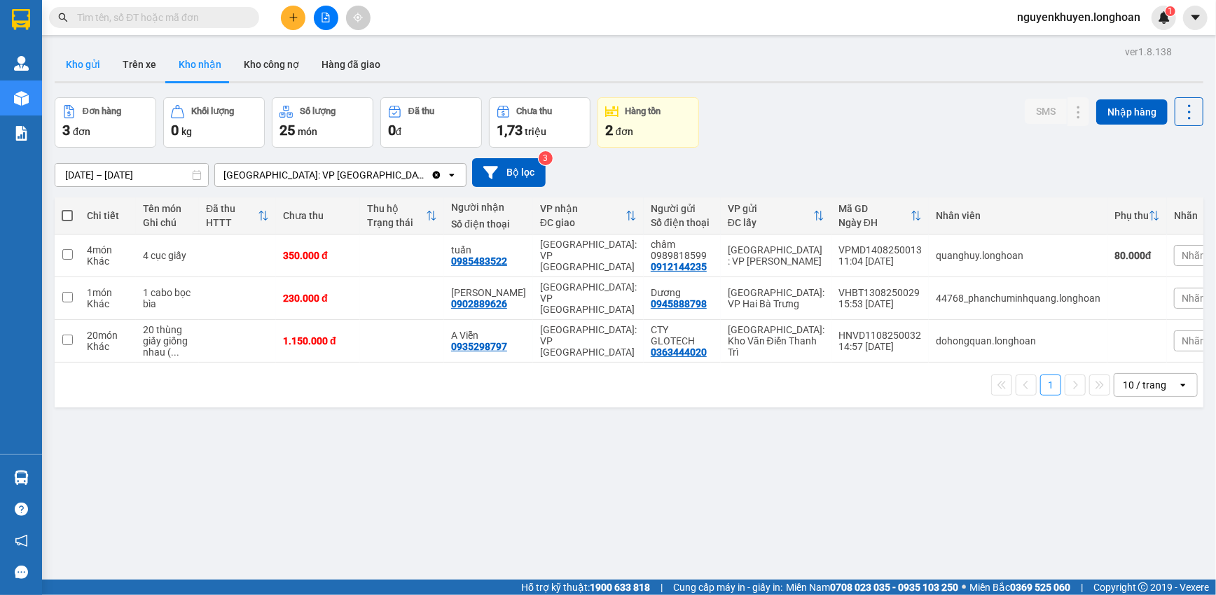
click at [88, 63] on button "Kho gửi" at bounding box center [83, 65] width 57 height 34
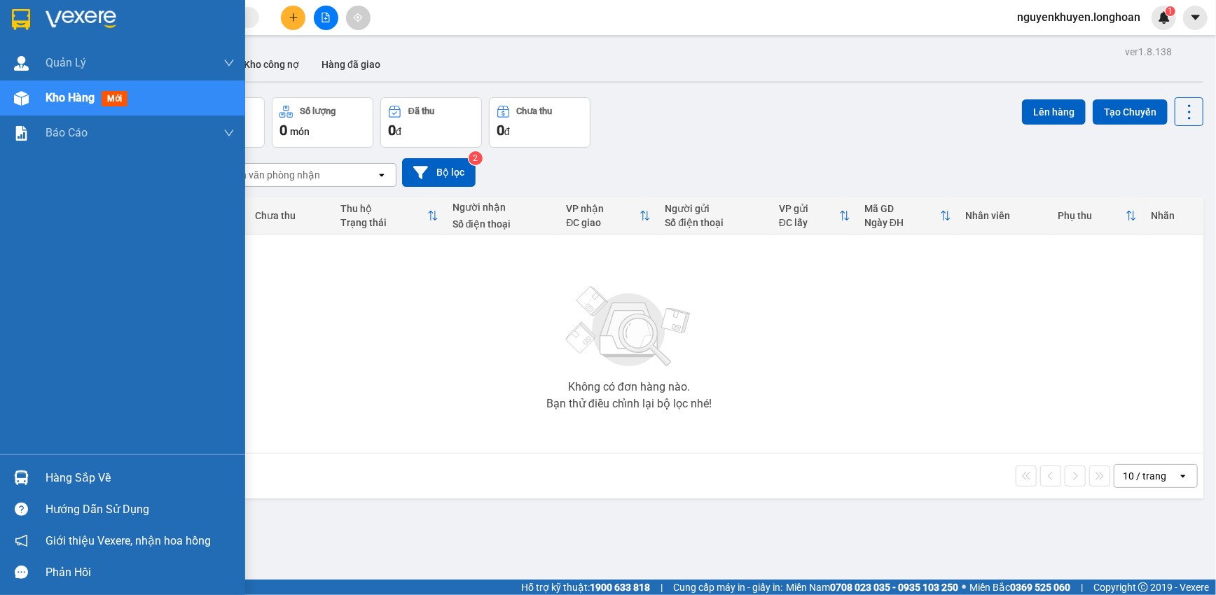
click at [66, 480] on div "Hàng sắp về" at bounding box center [140, 478] width 189 height 21
